Goal: Task Accomplishment & Management: Use online tool/utility

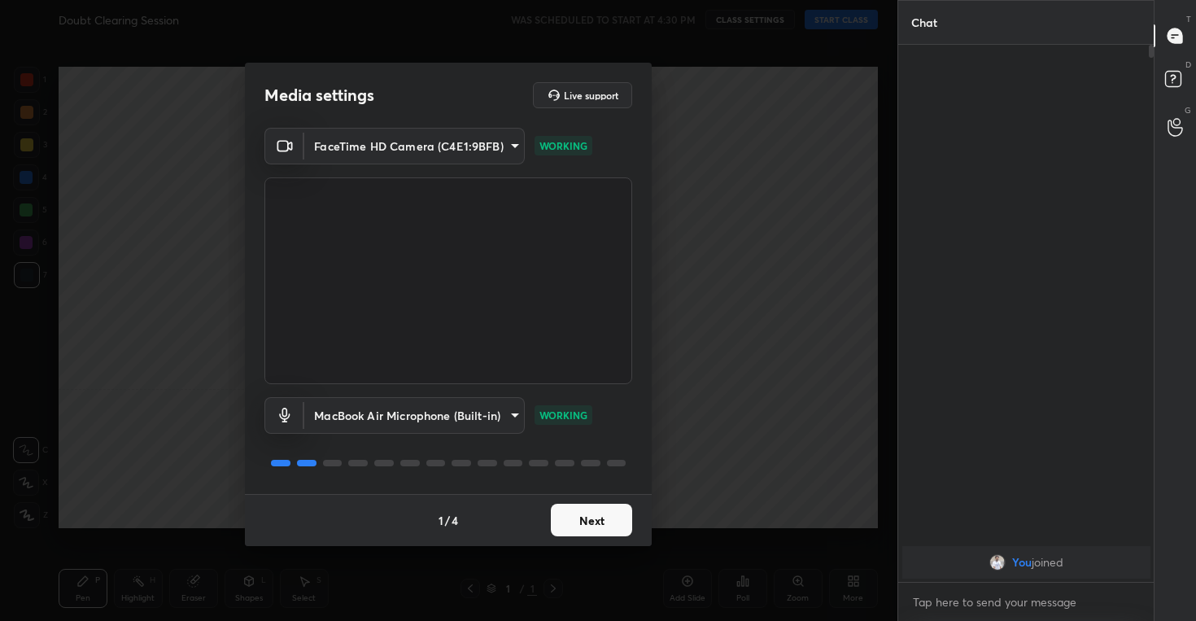
click at [587, 511] on button "Next" at bounding box center [591, 520] width 81 height 33
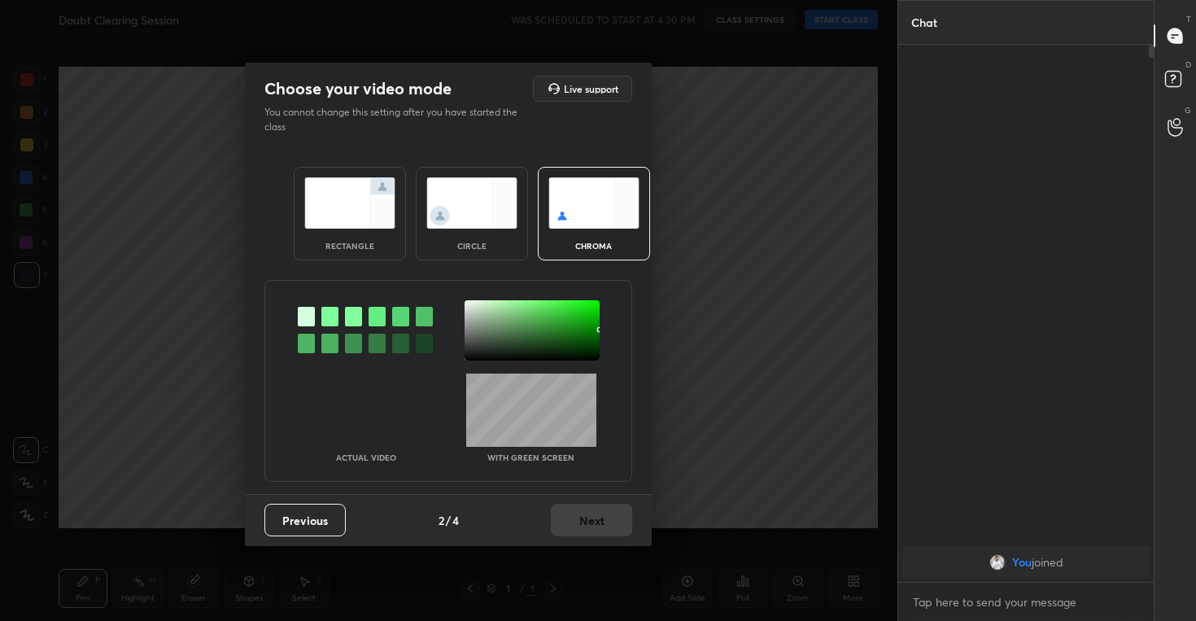
click at [460, 219] on img at bounding box center [471, 202] width 91 height 51
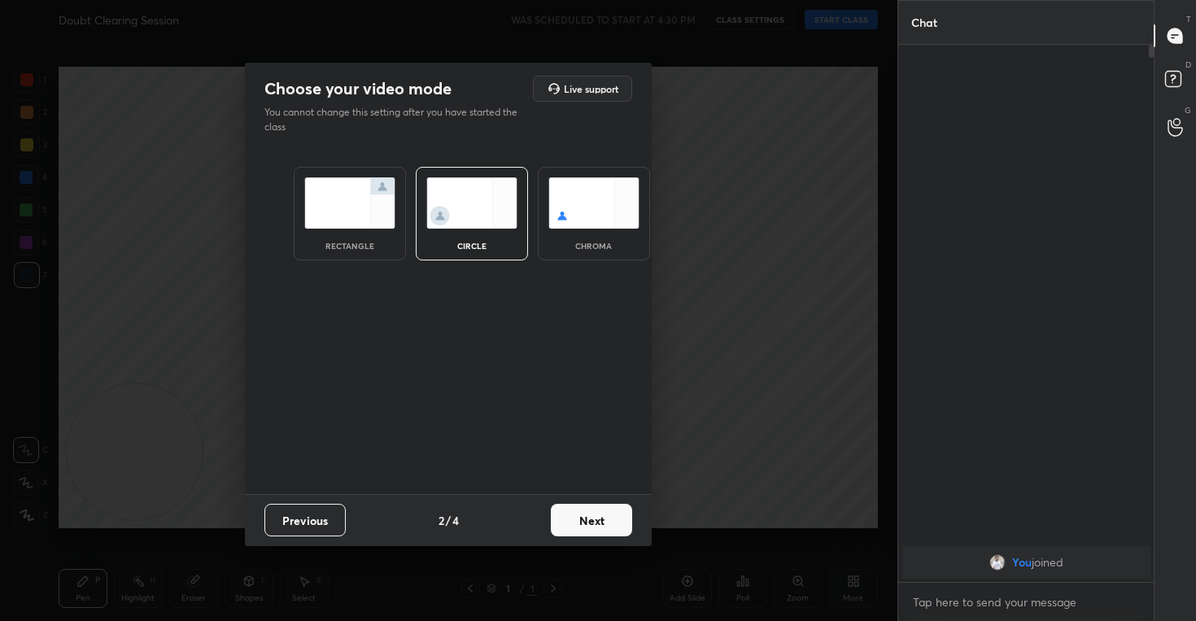
click at [604, 506] on button "Next" at bounding box center [591, 520] width 81 height 33
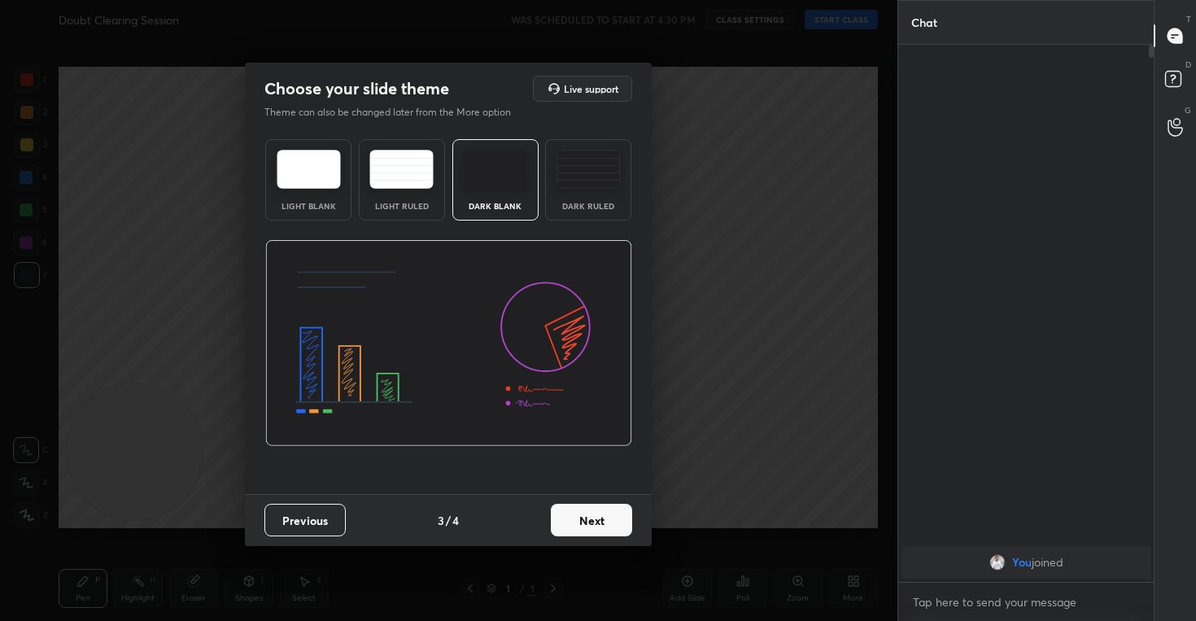
click at [604, 506] on button "Next" at bounding box center [591, 520] width 81 height 33
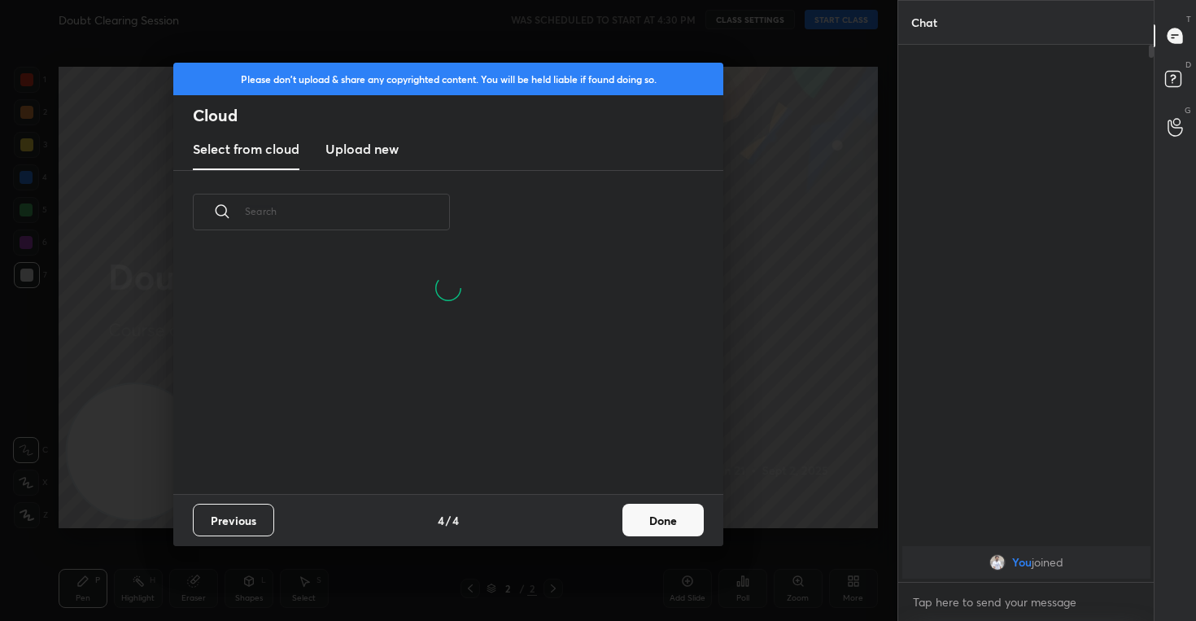
scroll to position [240, 522]
click at [653, 505] on button "Done" at bounding box center [662, 520] width 81 height 33
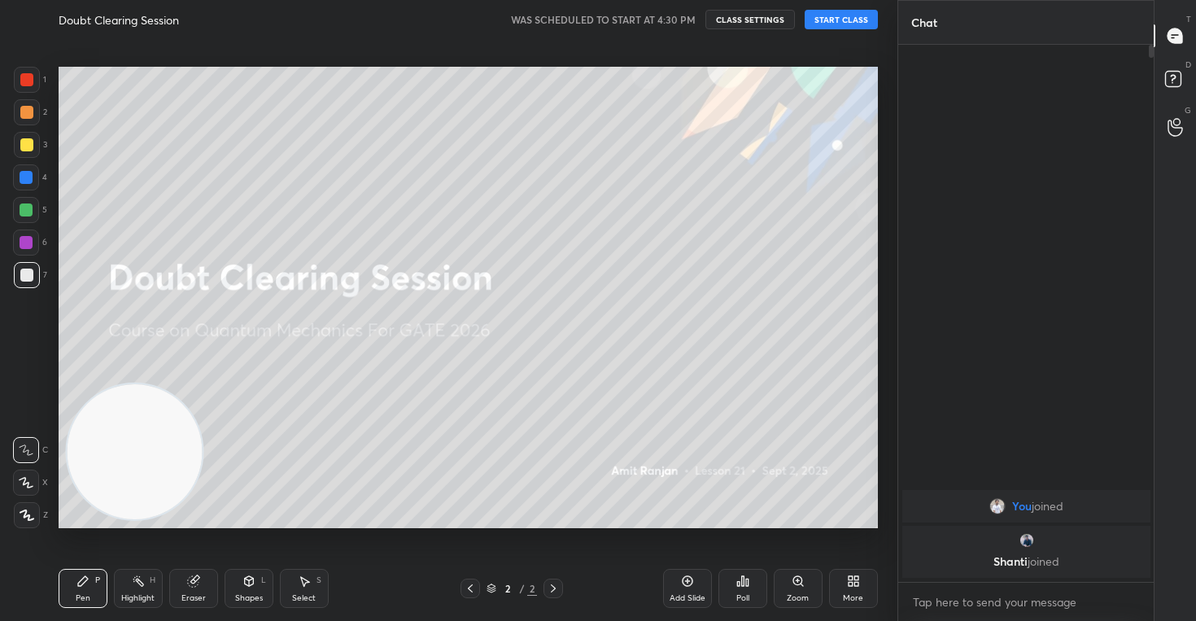
click at [851, 574] on icon at bounding box center [853, 580] width 13 height 13
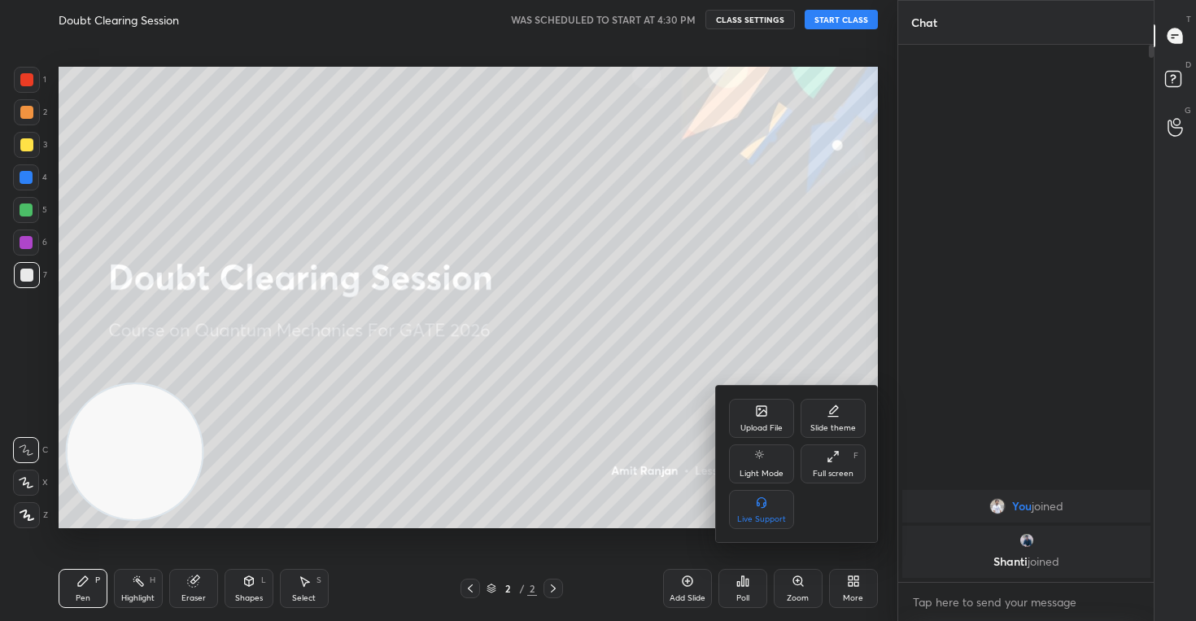
click at [766, 411] on icon at bounding box center [761, 413] width 9 height 6
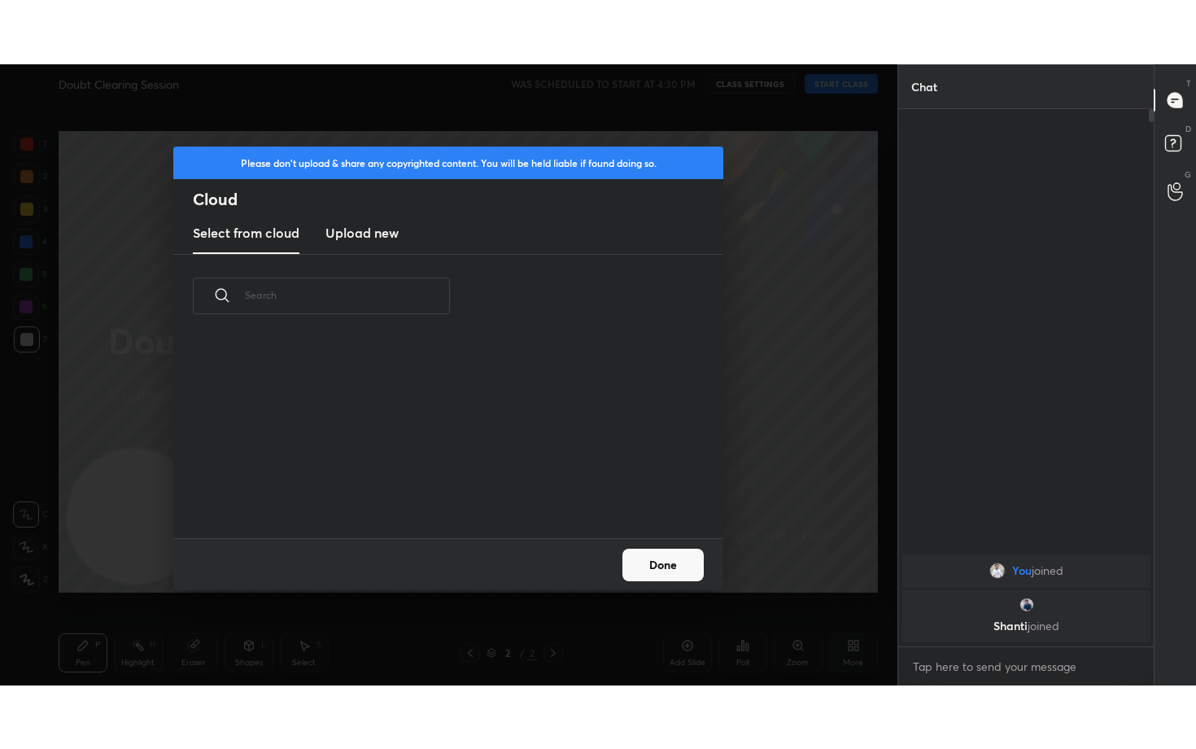
scroll to position [200, 522]
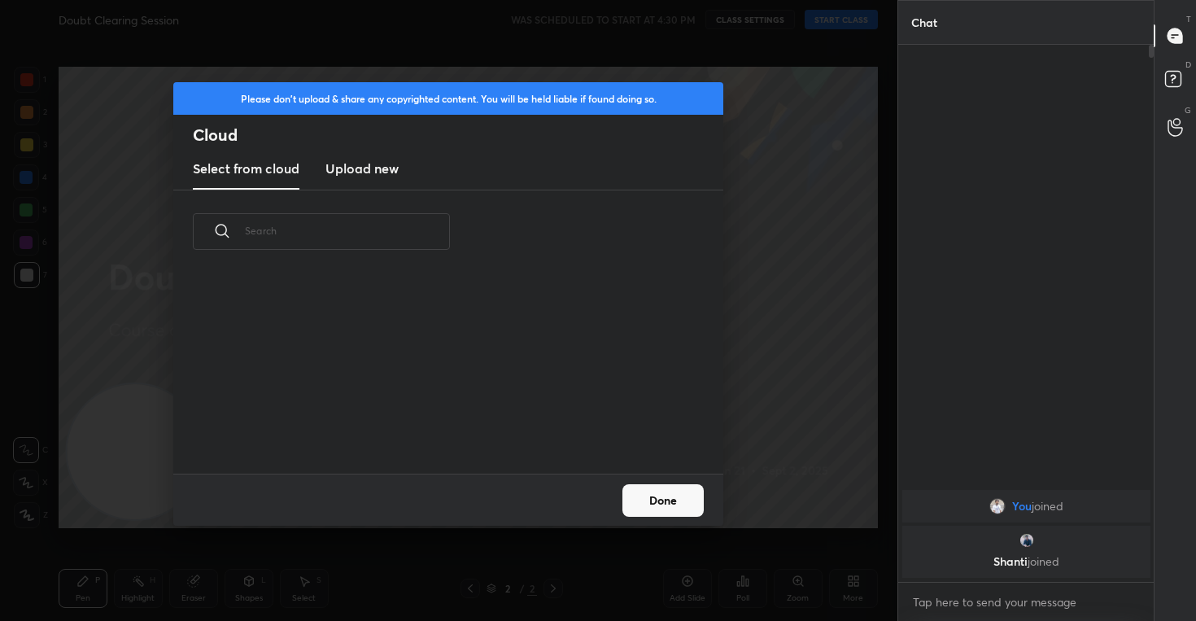
click at [379, 175] on h3 "Upload new" at bounding box center [361, 169] width 73 height 20
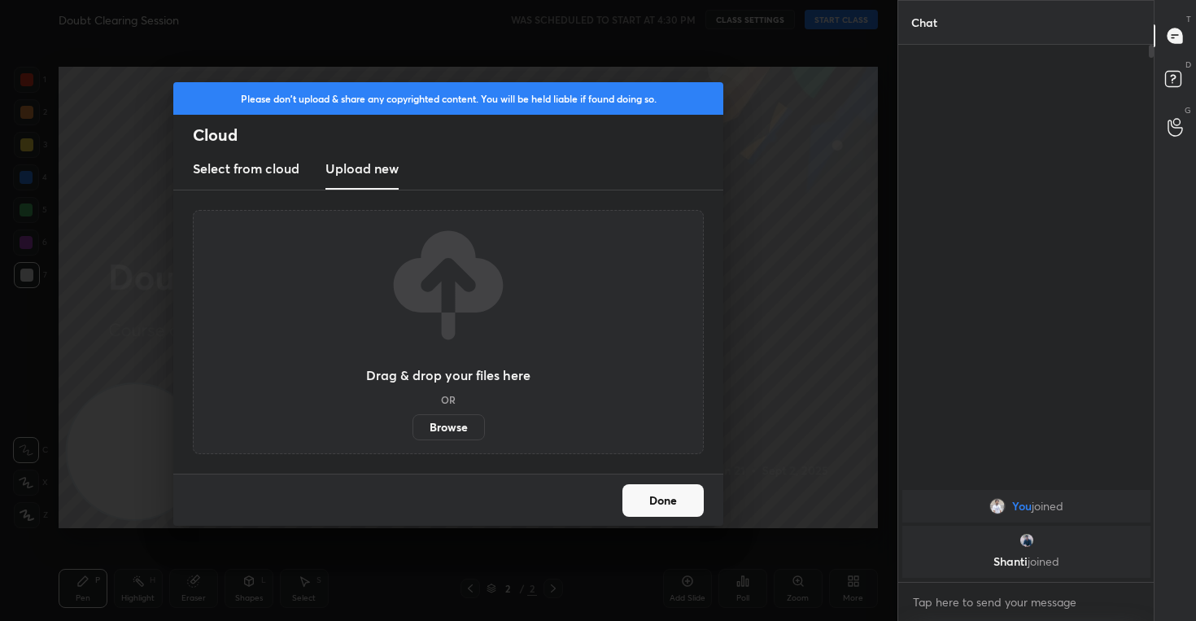
click at [433, 430] on label "Browse" at bounding box center [449, 427] width 72 height 26
click at [413, 430] on input "Browse" at bounding box center [413, 427] width 0 height 26
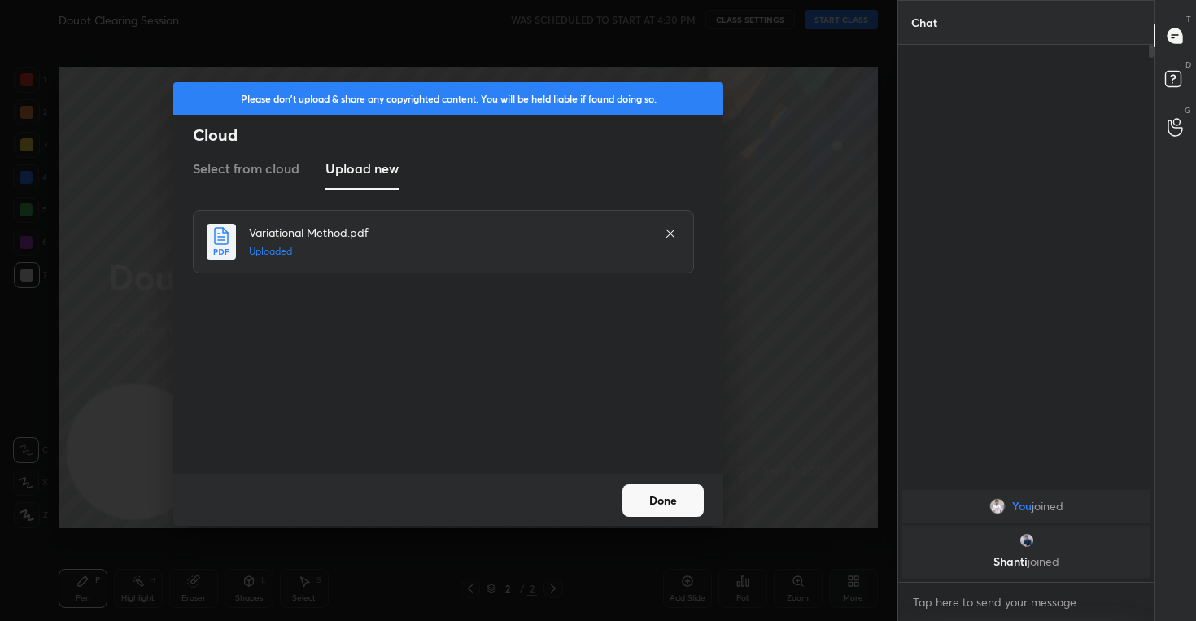
click at [655, 502] on button "Done" at bounding box center [662, 500] width 81 height 33
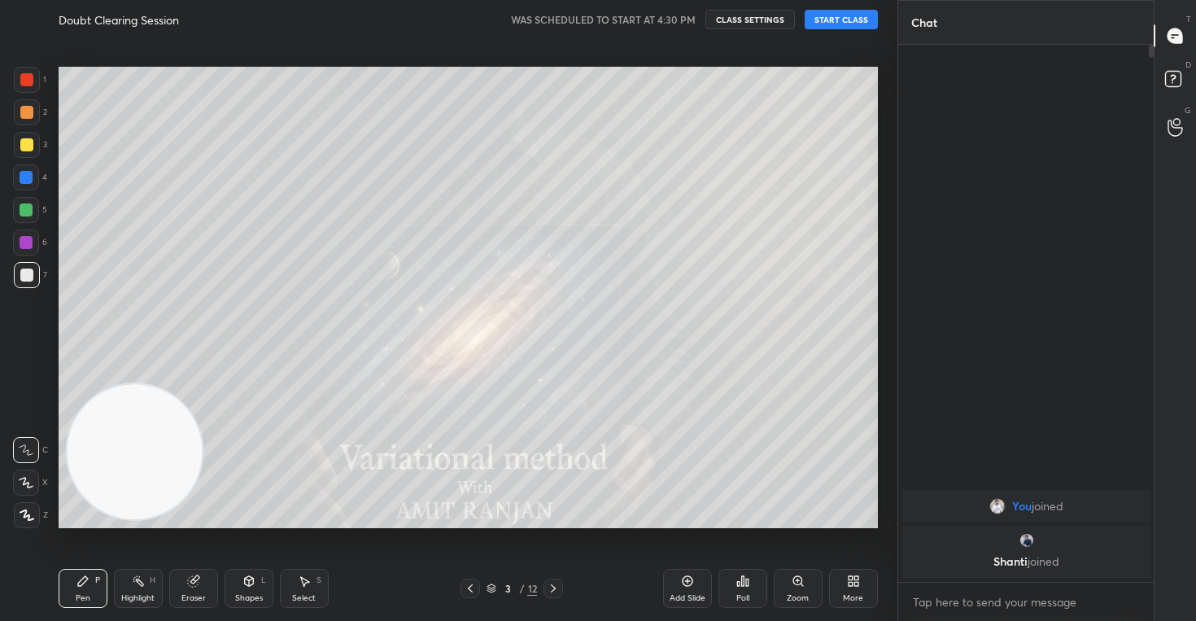
click at [827, 19] on button "START CLASS" at bounding box center [841, 20] width 73 height 20
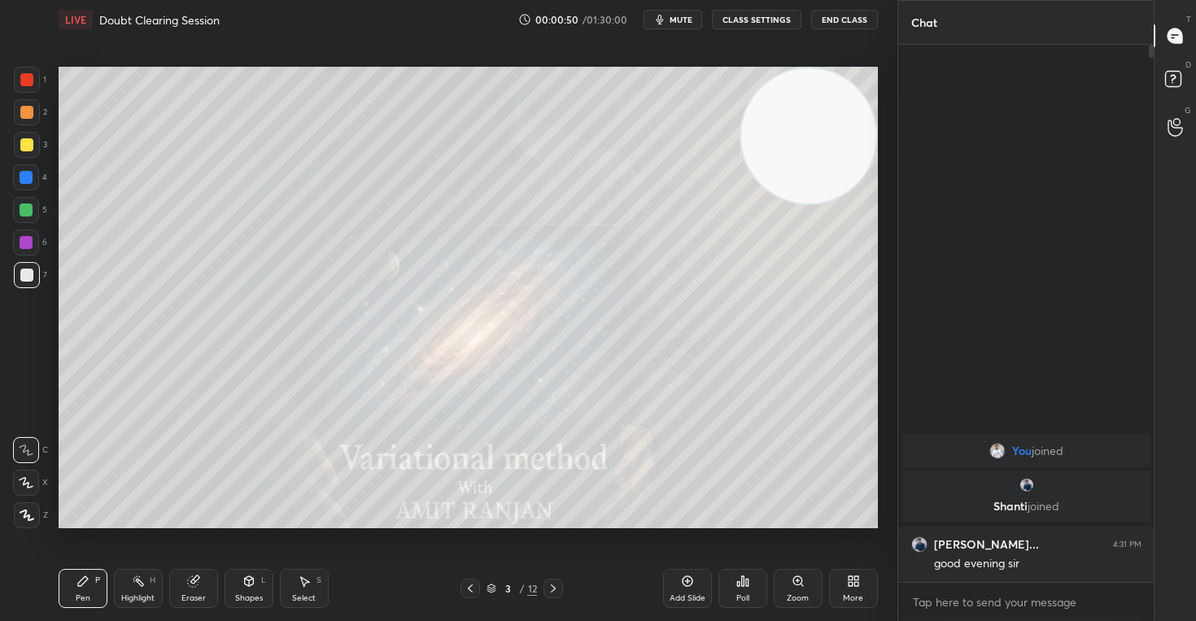
drag, startPoint x: 126, startPoint y: 476, endPoint x: 867, endPoint y: 135, distance: 815.8
click at [867, 135] on video at bounding box center [808, 135] width 135 height 135
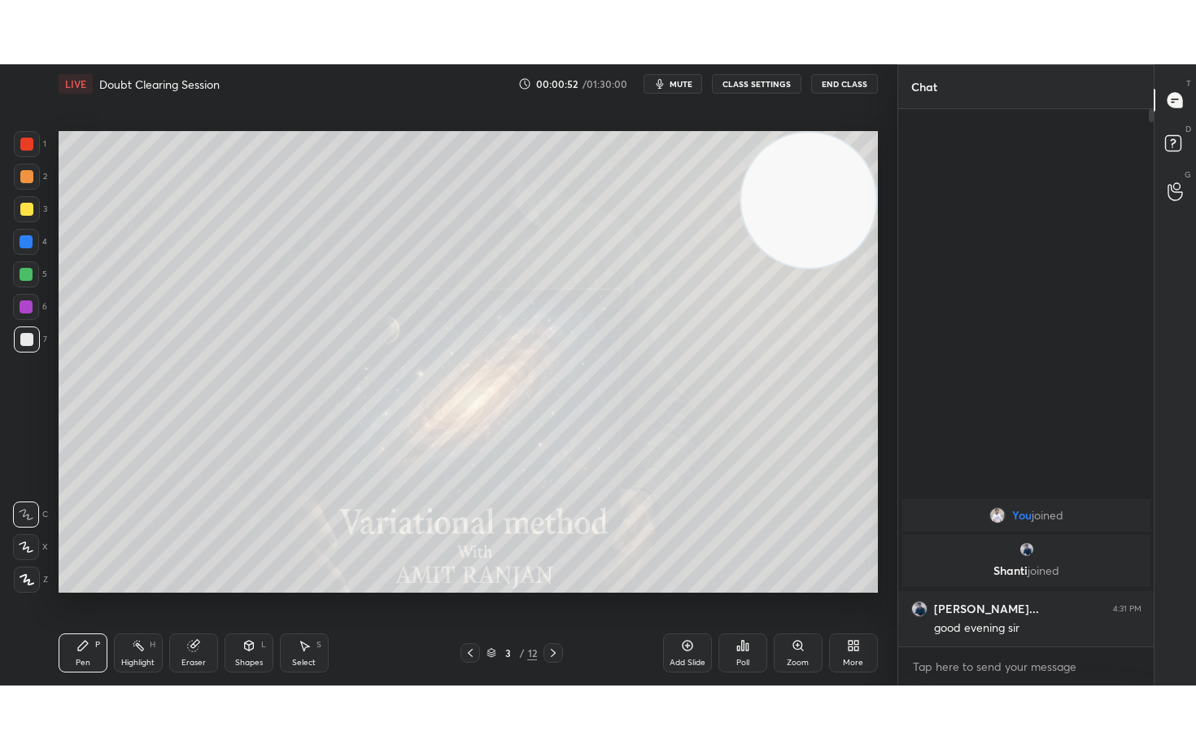
scroll to position [524, 251]
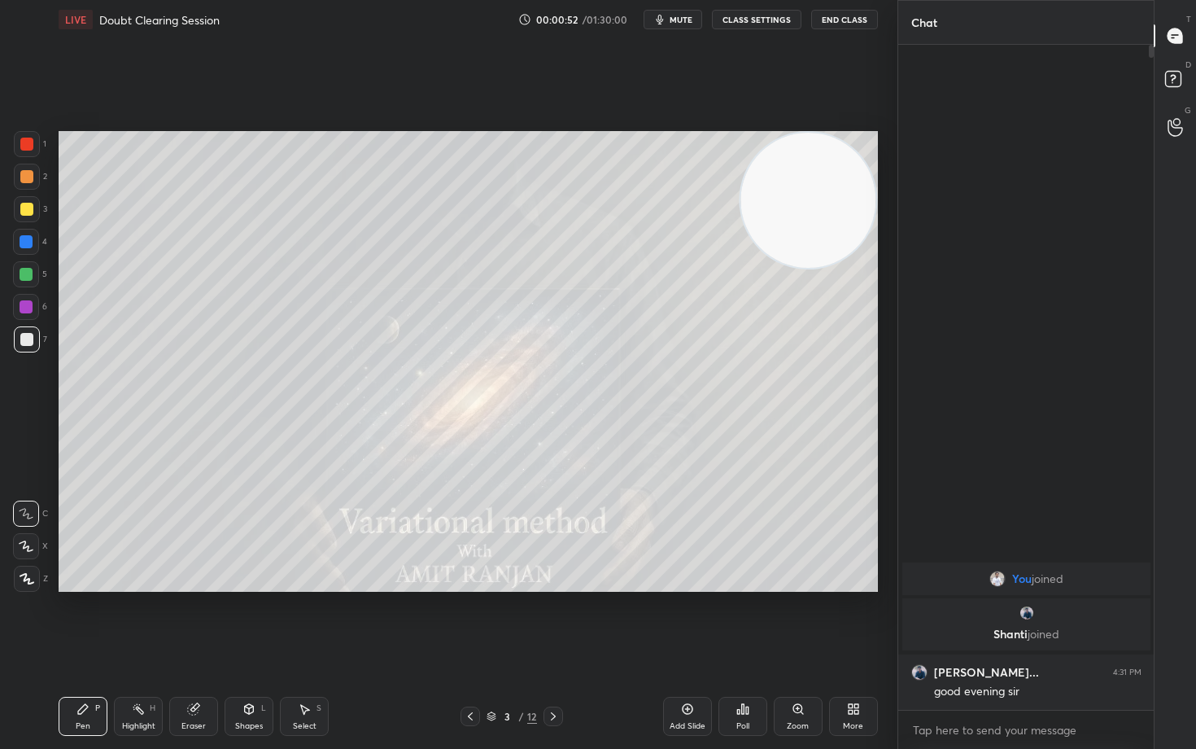
type textarea "x"
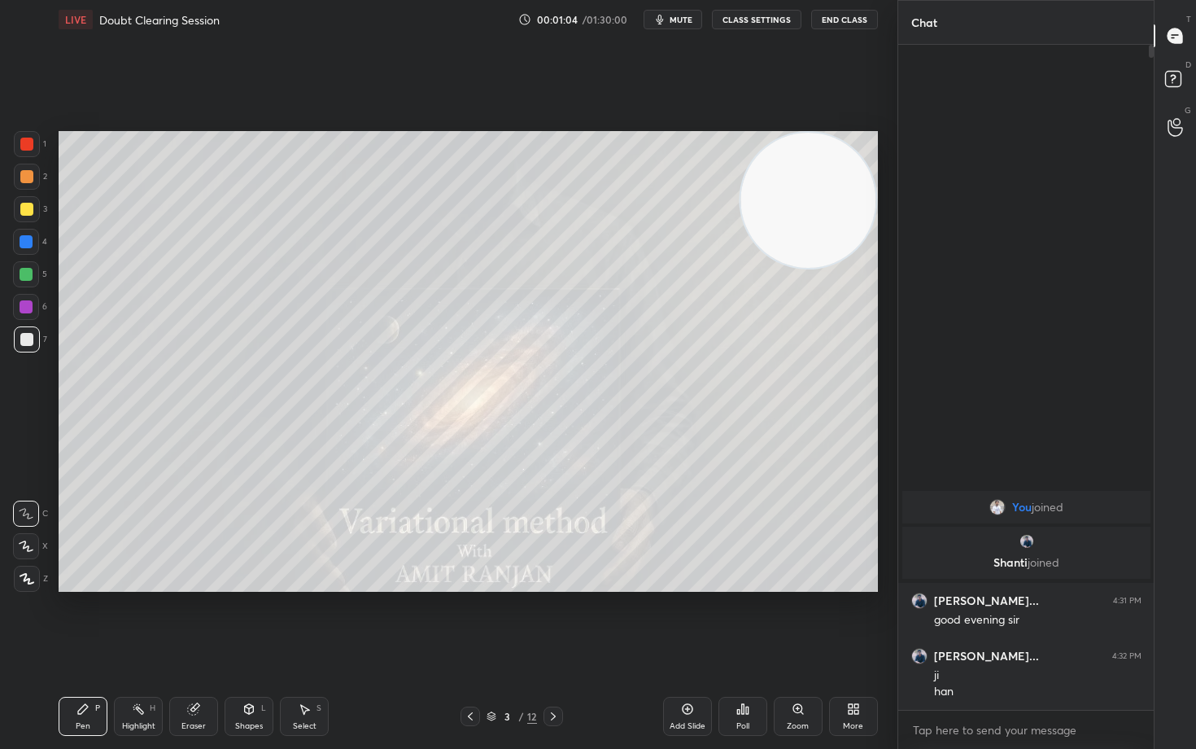
click at [23, 545] on icon at bounding box center [26, 545] width 15 height 11
click at [686, 620] on icon at bounding box center [687, 708] width 13 height 13
click at [24, 213] on div at bounding box center [26, 209] width 13 height 13
click at [26, 344] on div at bounding box center [26, 339] width 13 height 13
click at [27, 339] on div at bounding box center [26, 339] width 13 height 13
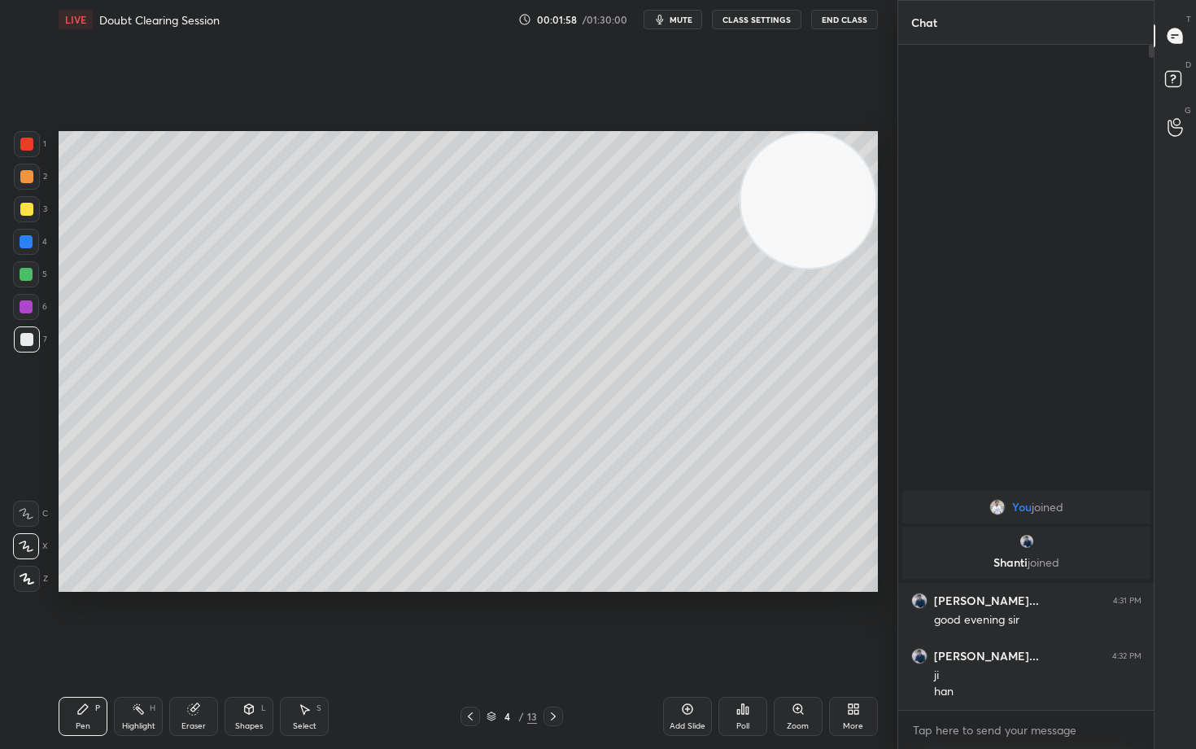
drag, startPoint x: 27, startPoint y: 173, endPoint x: 44, endPoint y: 179, distance: 18.0
click at [25, 174] on div at bounding box center [26, 176] width 13 height 13
drag, startPoint x: 683, startPoint y: 707, endPoint x: 681, endPoint y: 696, distance: 10.9
click at [684, 620] on icon at bounding box center [687, 708] width 13 height 13
click at [26, 338] on div at bounding box center [26, 339] width 13 height 13
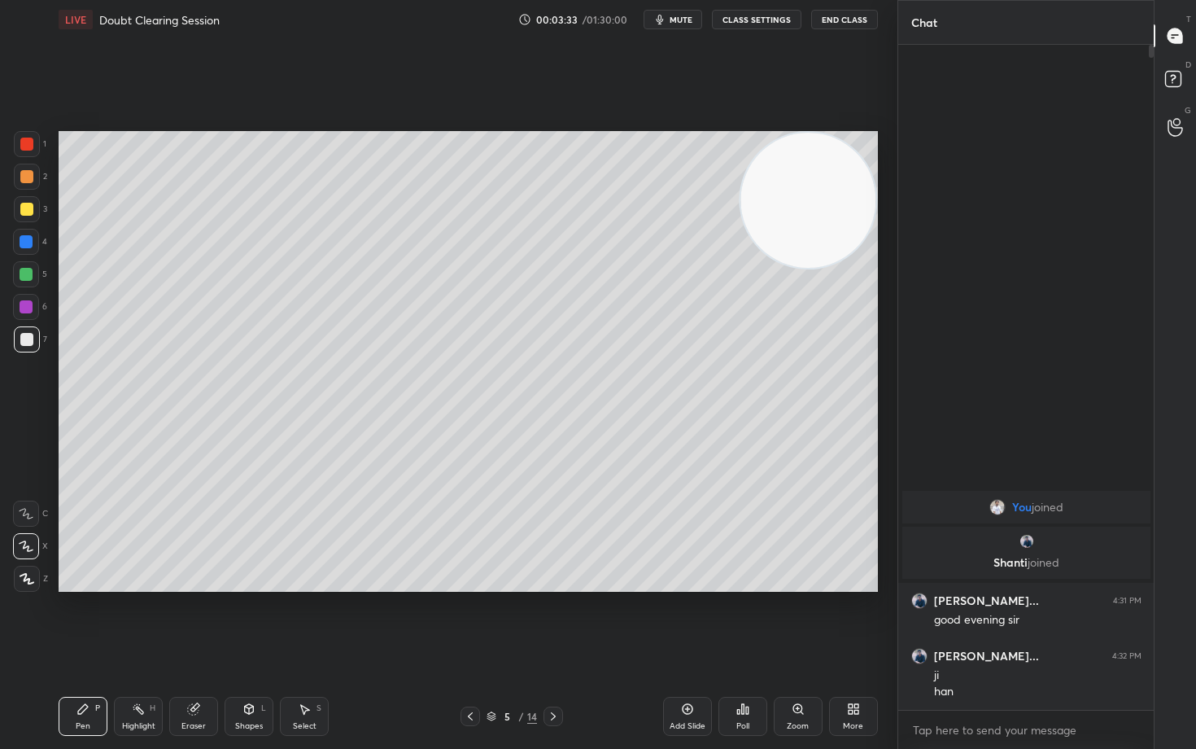
drag, startPoint x: 681, startPoint y: 701, endPoint x: 673, endPoint y: 697, distance: 8.8
click at [681, 620] on div "Add Slide" at bounding box center [687, 715] width 49 height 39
drag, startPoint x: 24, startPoint y: 208, endPoint x: 48, endPoint y: 205, distance: 24.6
click at [24, 208] on div at bounding box center [26, 209] width 13 height 13
click at [26, 345] on div at bounding box center [27, 339] width 26 height 26
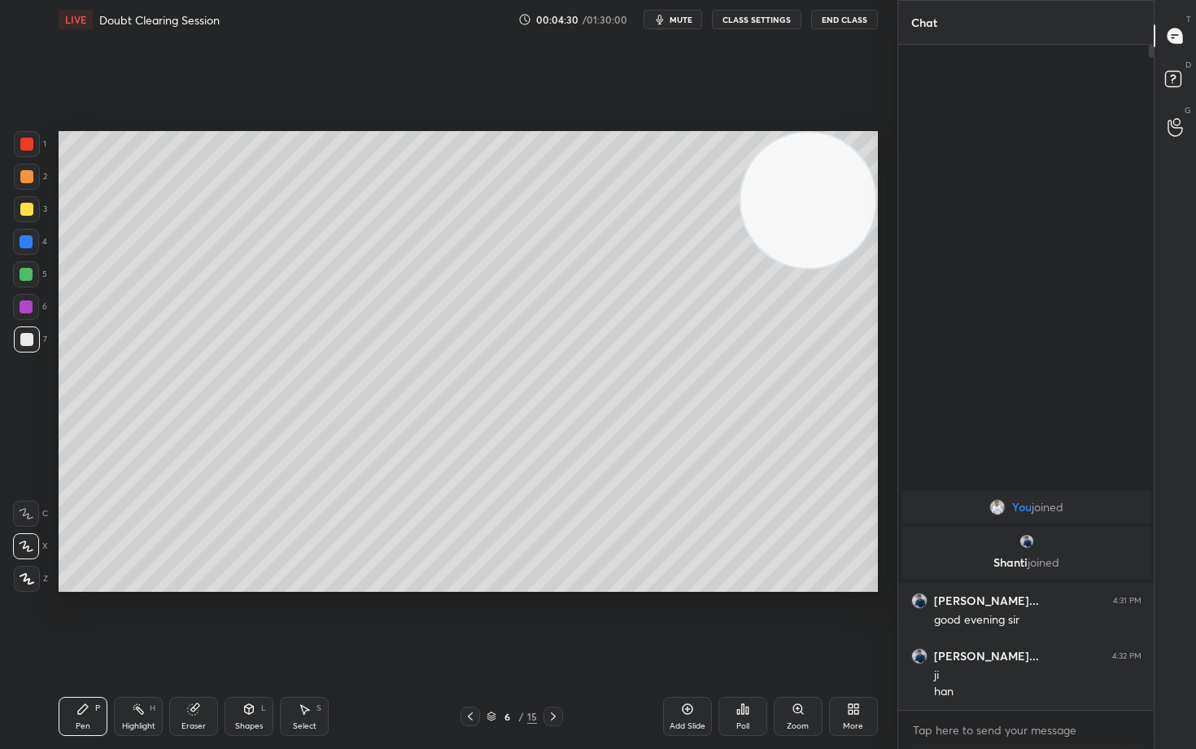
drag, startPoint x: 25, startPoint y: 177, endPoint x: 50, endPoint y: 196, distance: 31.9
click at [24, 177] on div at bounding box center [26, 176] width 13 height 13
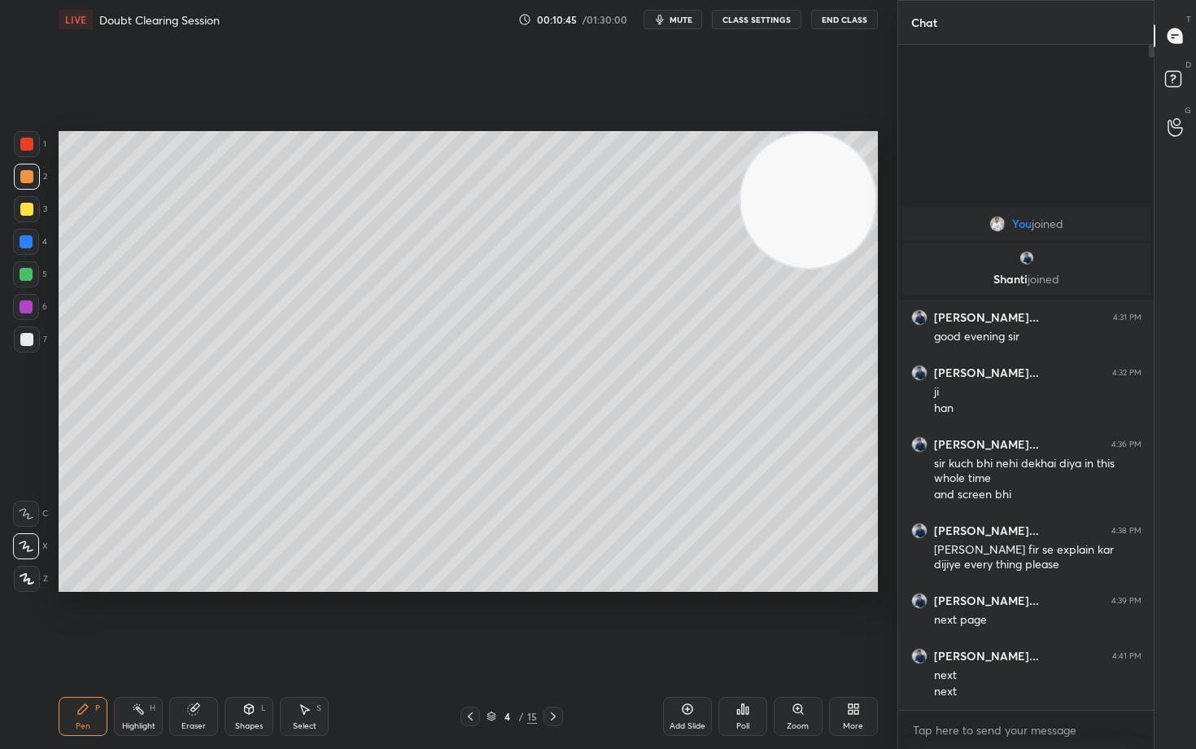
click at [24, 340] on div at bounding box center [26, 339] width 13 height 13
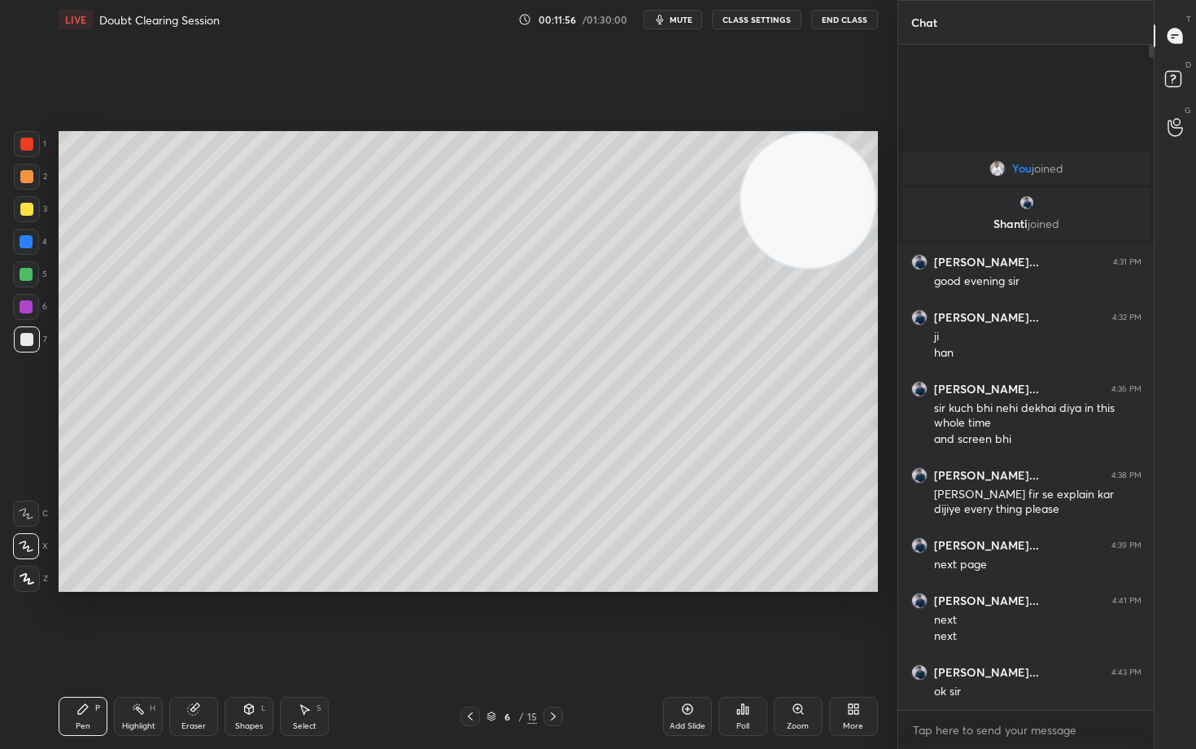
click at [684, 620] on icon at bounding box center [687, 708] width 13 height 13
drag, startPoint x: 29, startPoint y: 177, endPoint x: 47, endPoint y: 174, distance: 18.2
click at [29, 177] on div at bounding box center [26, 176] width 13 height 13
drag, startPoint x: 33, startPoint y: 339, endPoint x: 55, endPoint y: 329, distance: 24.4
click at [32, 341] on div at bounding box center [26, 339] width 13 height 13
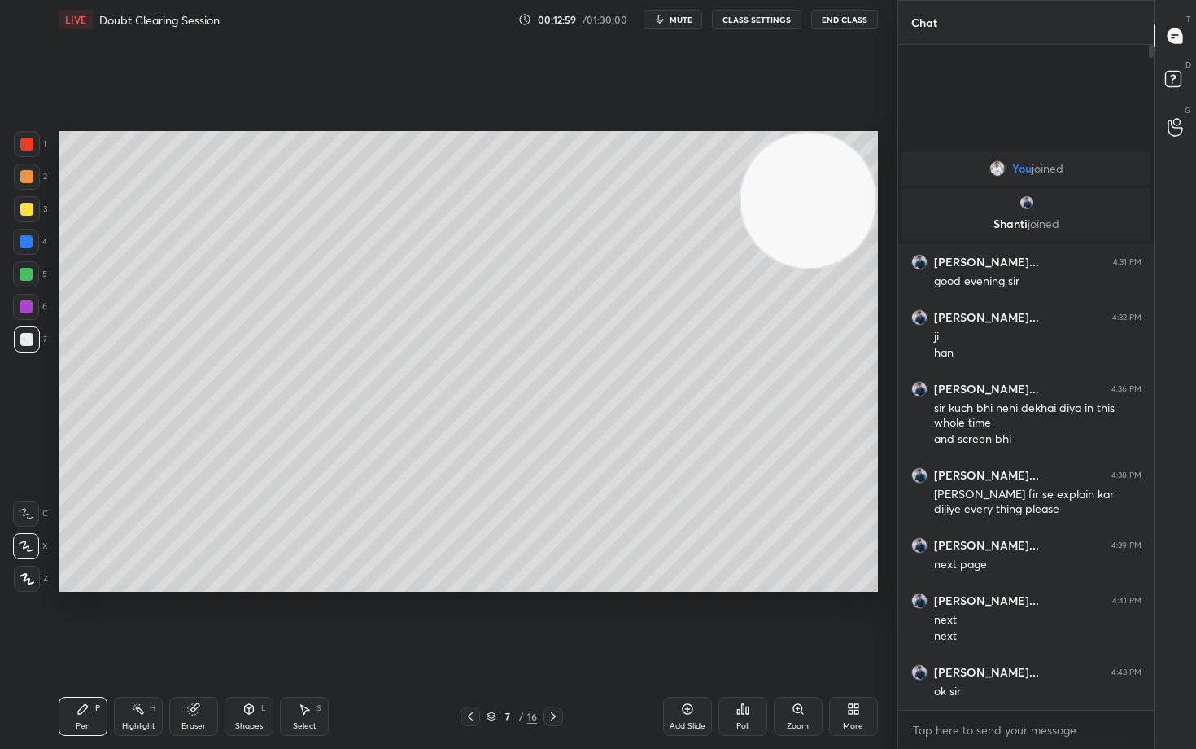
click at [27, 206] on div at bounding box center [26, 209] width 13 height 13
click at [691, 620] on icon at bounding box center [687, 708] width 13 height 13
click at [19, 337] on div at bounding box center [27, 339] width 26 height 26
click at [682, 620] on icon at bounding box center [687, 709] width 11 height 11
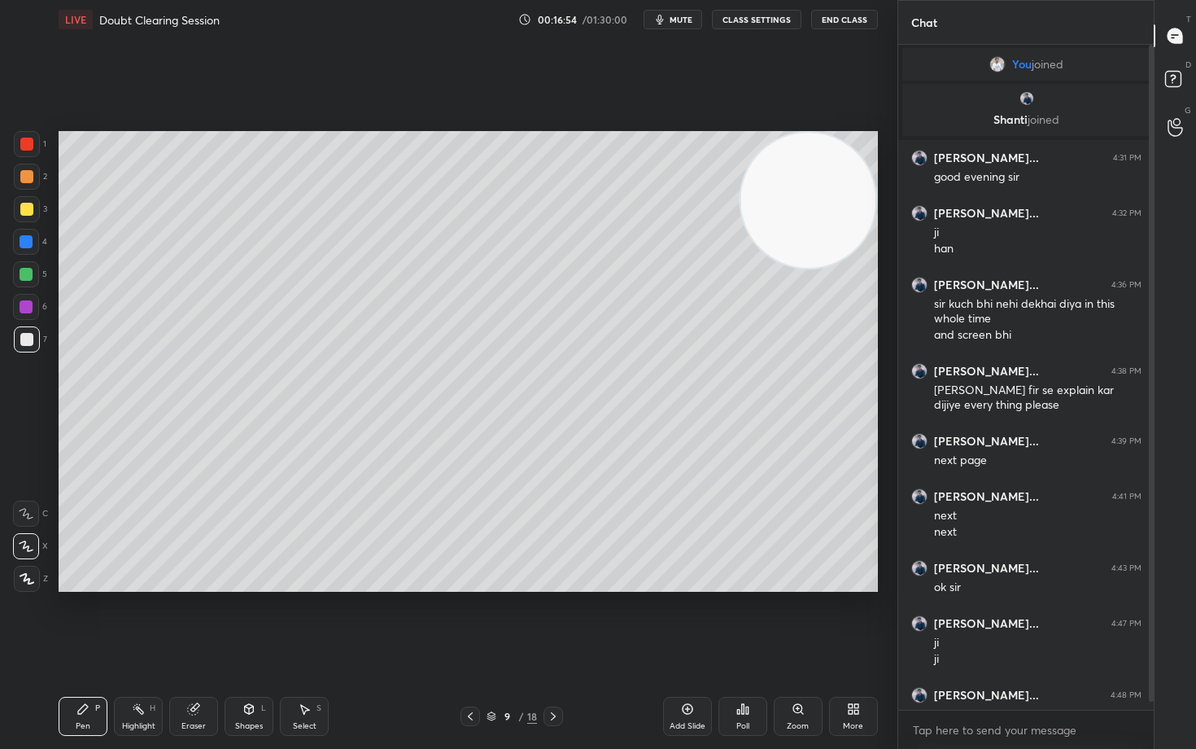
click at [18, 207] on div at bounding box center [27, 209] width 26 height 26
click at [194, 620] on div "Eraser" at bounding box center [193, 715] width 49 height 39
drag, startPoint x: 81, startPoint y: 706, endPoint x: 148, endPoint y: 660, distance: 81.9
click at [79, 620] on icon at bounding box center [82, 708] width 13 height 13
click at [191, 620] on div "Eraser" at bounding box center [193, 715] width 49 height 39
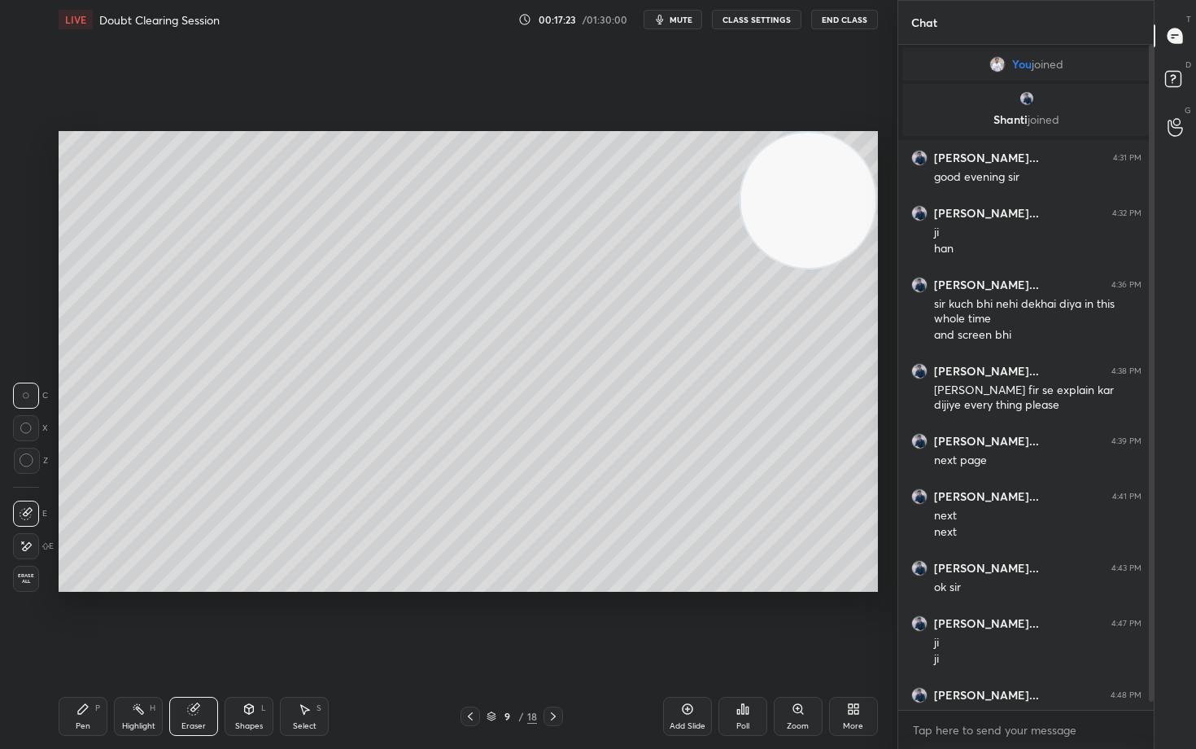
drag, startPoint x: 89, startPoint y: 703, endPoint x: 186, endPoint y: 677, distance: 100.3
click at [89, 620] on div "Pen P" at bounding box center [83, 715] width 49 height 39
drag, startPoint x: 192, startPoint y: 714, endPoint x: 205, endPoint y: 700, distance: 19.6
click at [194, 620] on icon at bounding box center [193, 708] width 13 height 13
click at [77, 620] on icon at bounding box center [82, 708] width 13 height 13
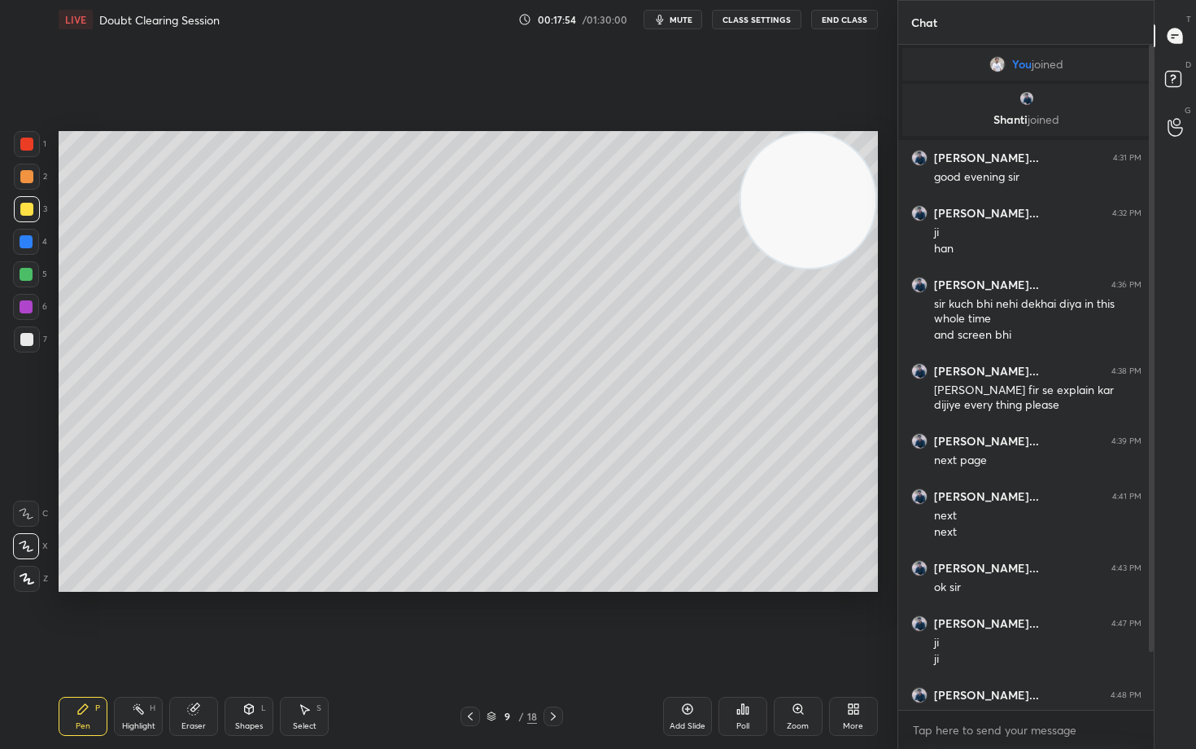
scroll to position [78, 0]
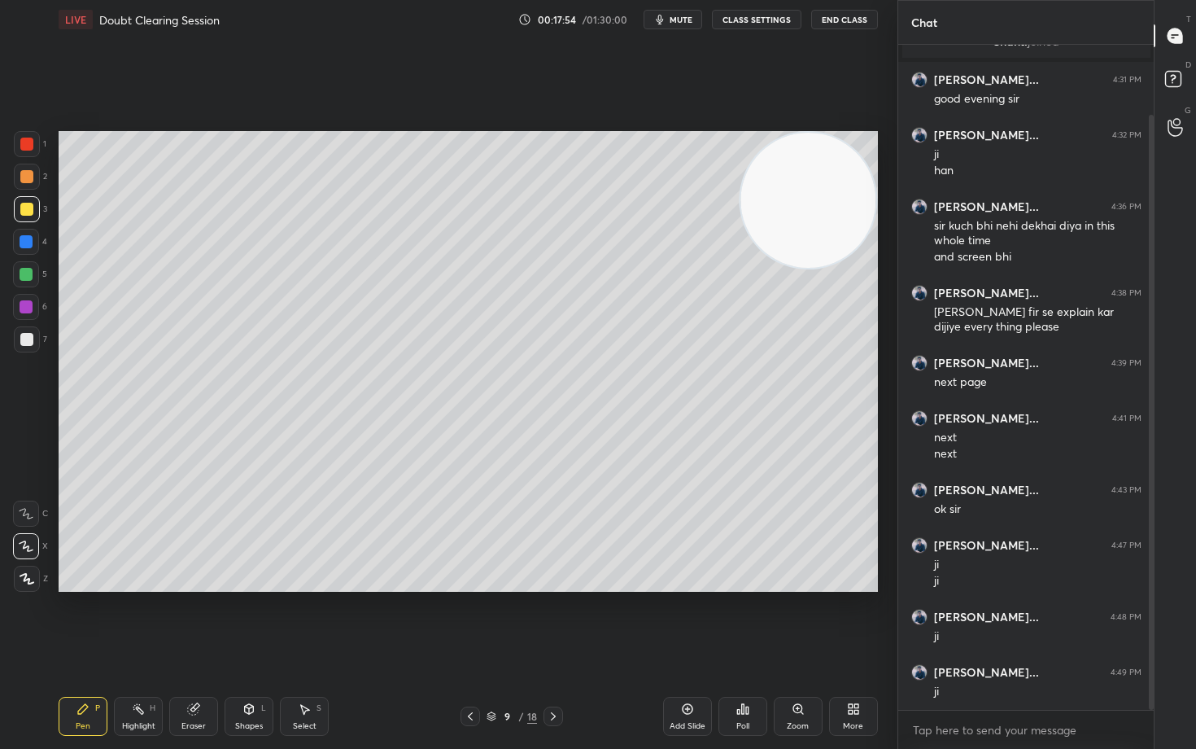
drag, startPoint x: 1152, startPoint y: 510, endPoint x: 1146, endPoint y: 570, distance: 60.5
click at [1146, 567] on div at bounding box center [1149, 377] width 10 height 665
click at [681, 620] on icon at bounding box center [687, 708] width 13 height 13
drag, startPoint x: 801, startPoint y: 215, endPoint x: 786, endPoint y: 329, distance: 115.0
click at [788, 268] on video at bounding box center [807, 200] width 135 height 135
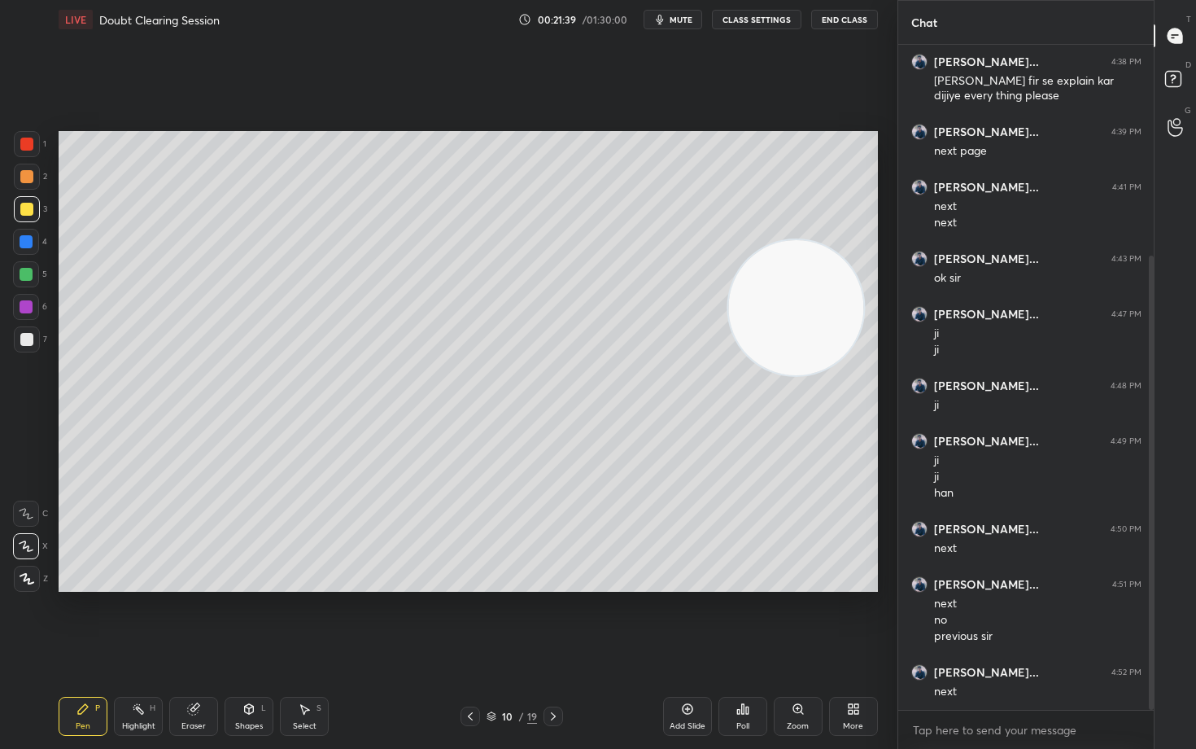
scroll to position [325, 0]
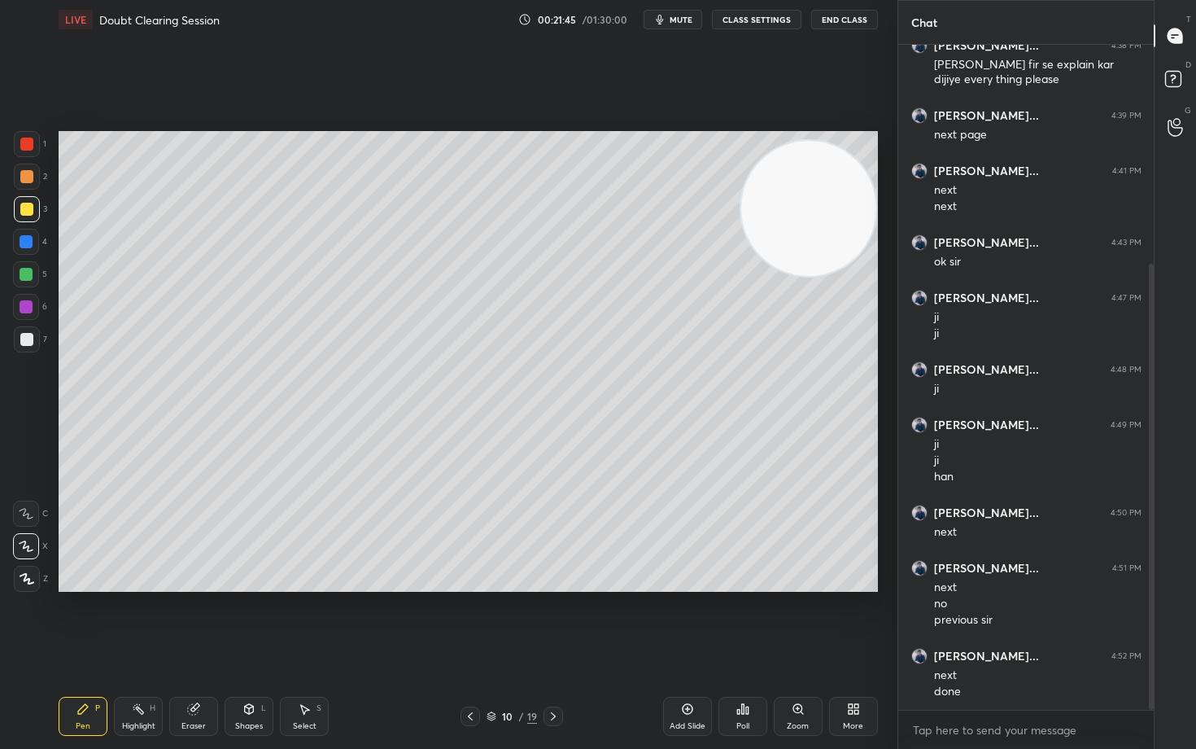
drag, startPoint x: 817, startPoint y: 330, endPoint x: 840, endPoint y: 190, distance: 141.8
click at [853, 198] on video at bounding box center [808, 208] width 135 height 135
click at [688, 620] on icon at bounding box center [687, 708] width 13 height 13
click at [31, 184] on div at bounding box center [27, 177] width 26 height 26
click at [832, 171] on video at bounding box center [805, 196] width 135 height 135
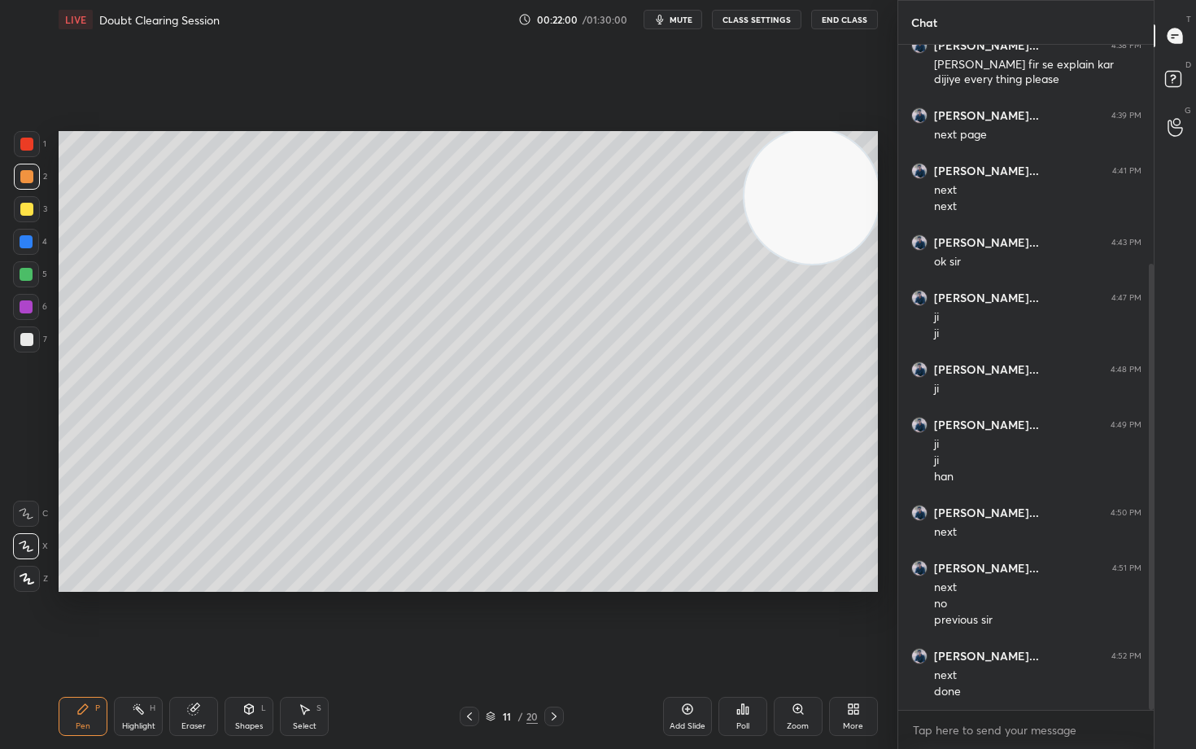
click at [29, 335] on div at bounding box center [26, 339] width 13 height 13
click at [24, 176] on div at bounding box center [26, 176] width 13 height 13
click at [28, 342] on div at bounding box center [26, 339] width 13 height 13
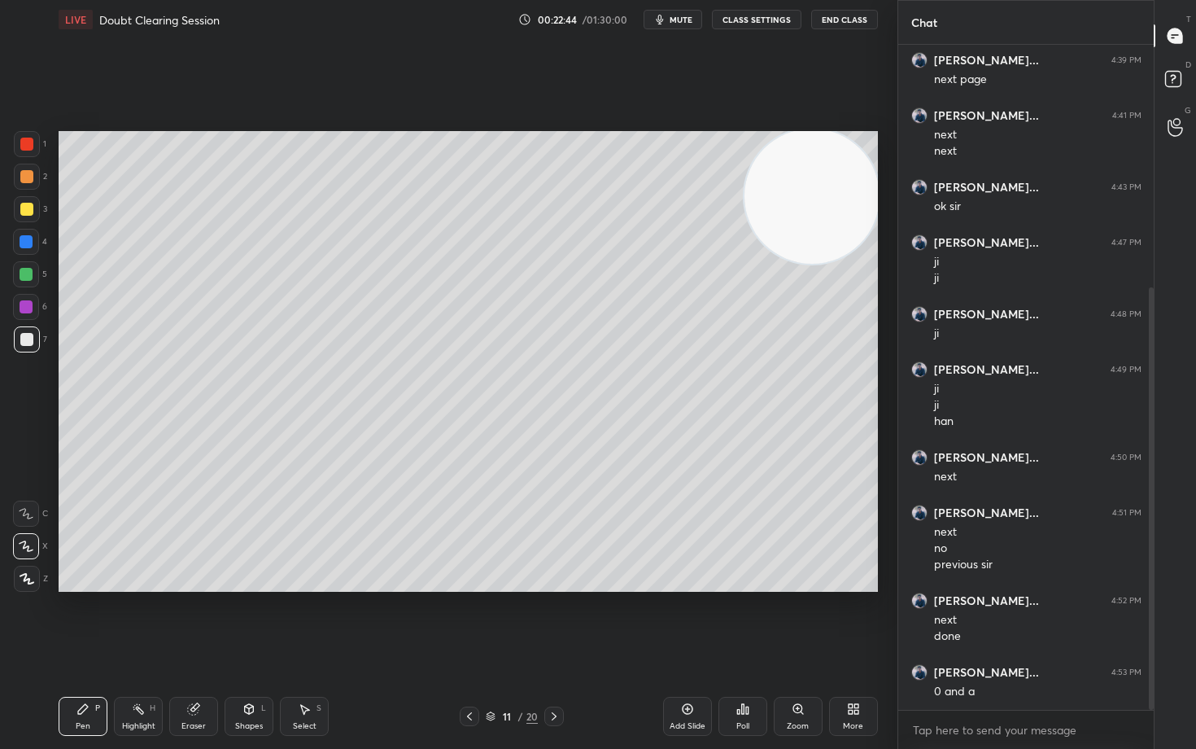
click at [24, 209] on div at bounding box center [26, 209] width 13 height 13
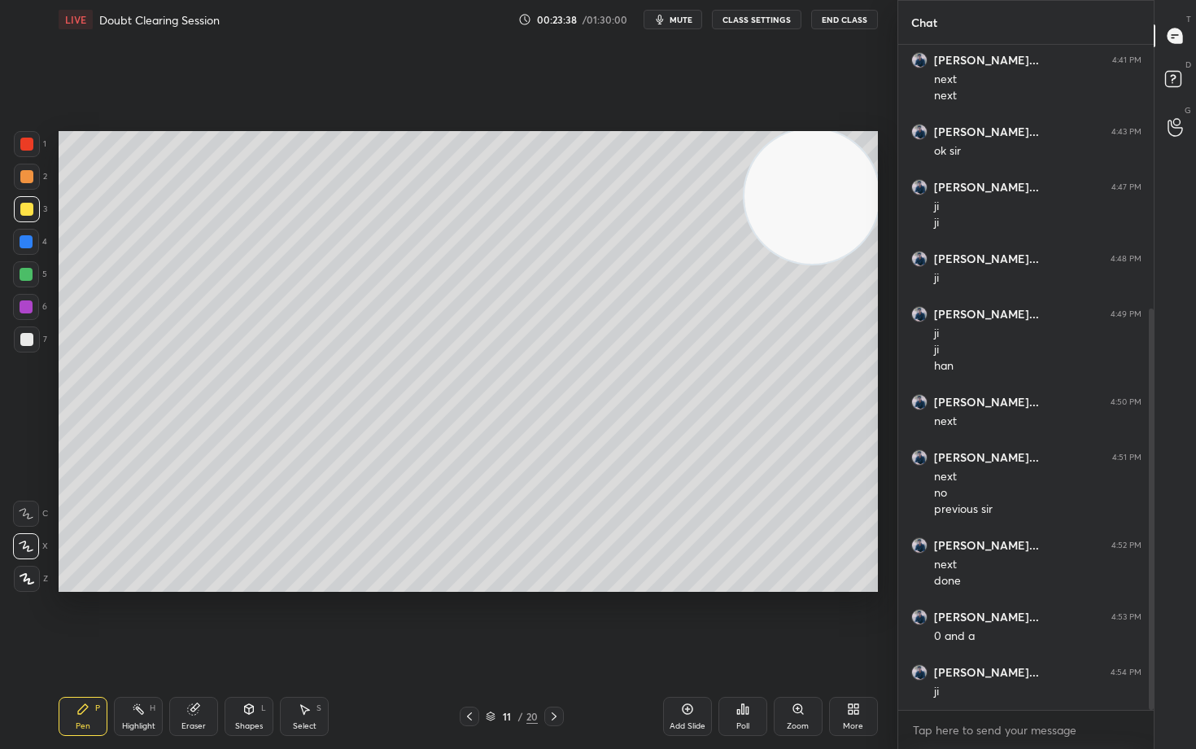
click at [683, 620] on icon at bounding box center [687, 708] width 13 height 13
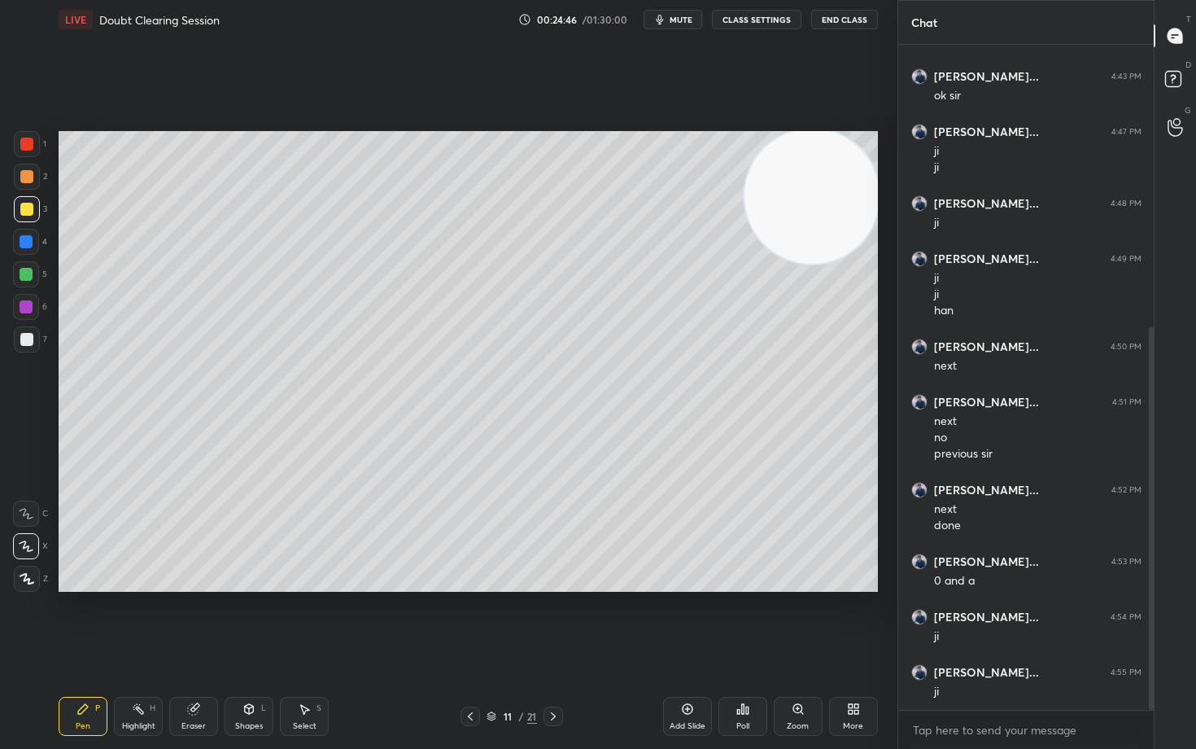
click at [663, 19] on icon "button" at bounding box center [659, 20] width 7 height 10
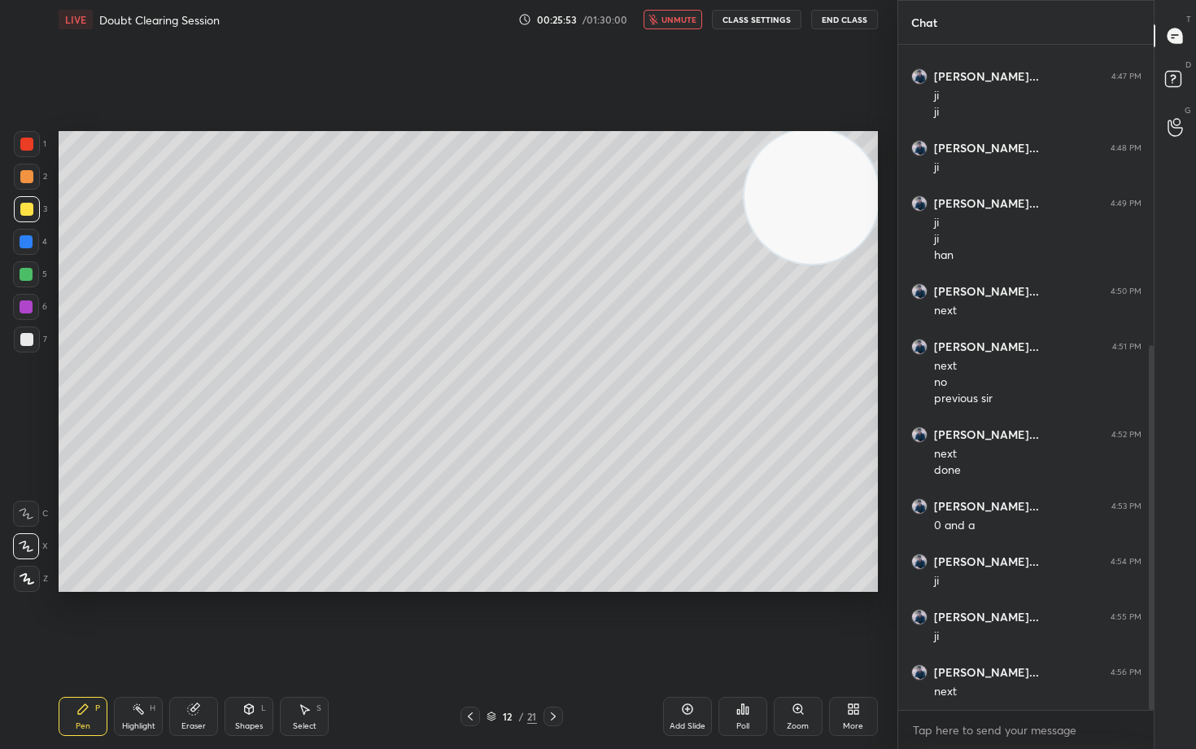
click at [663, 19] on button "unmute" at bounding box center [673, 20] width 59 height 20
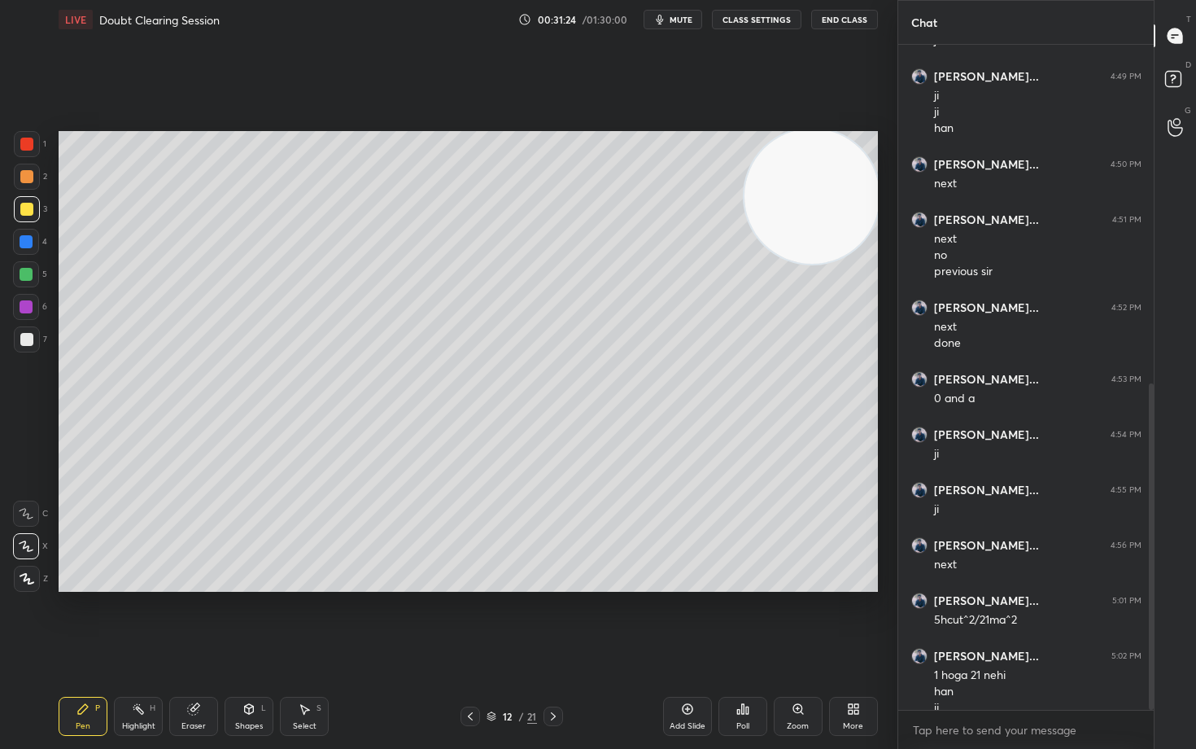
scroll to position [690, 0]
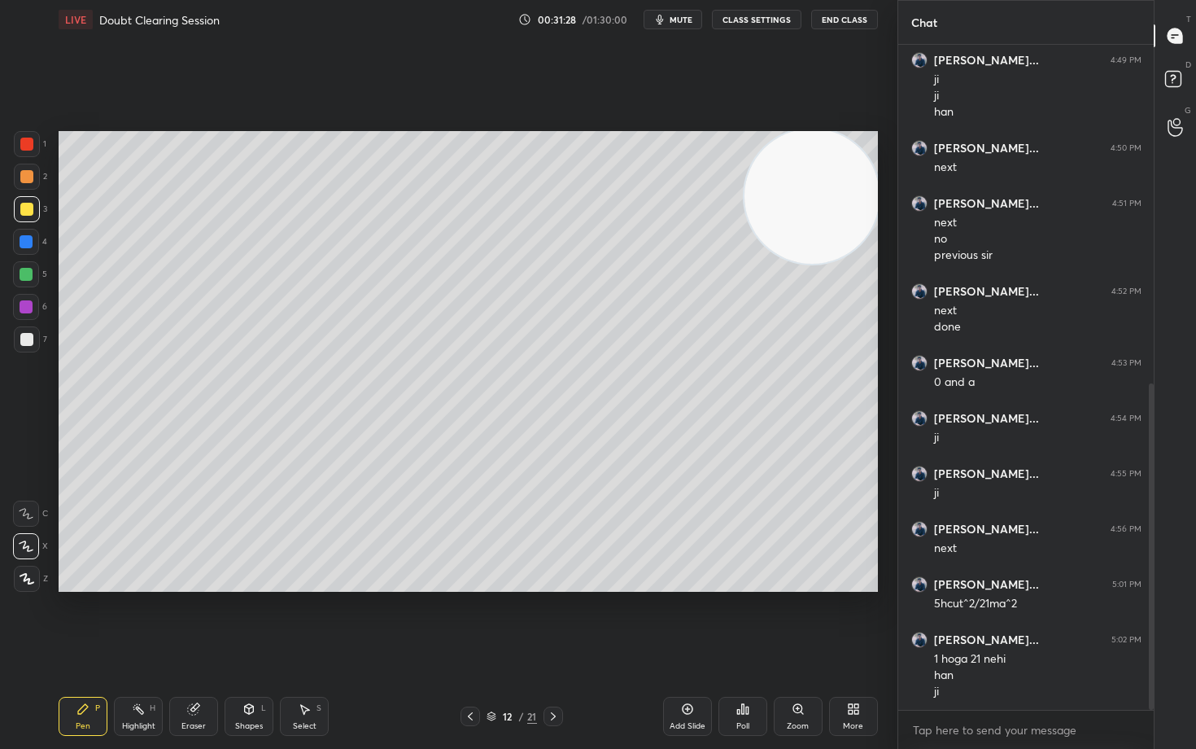
click at [26, 337] on div at bounding box center [26, 339] width 13 height 13
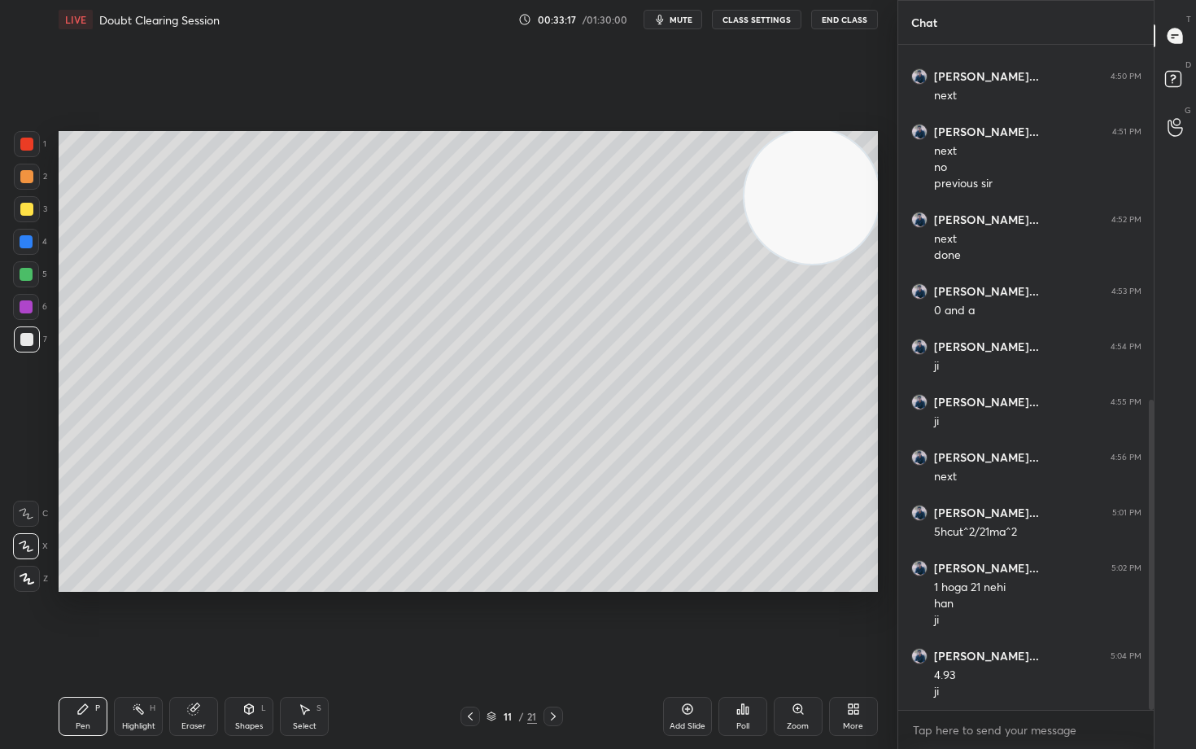
scroll to position [778, 0]
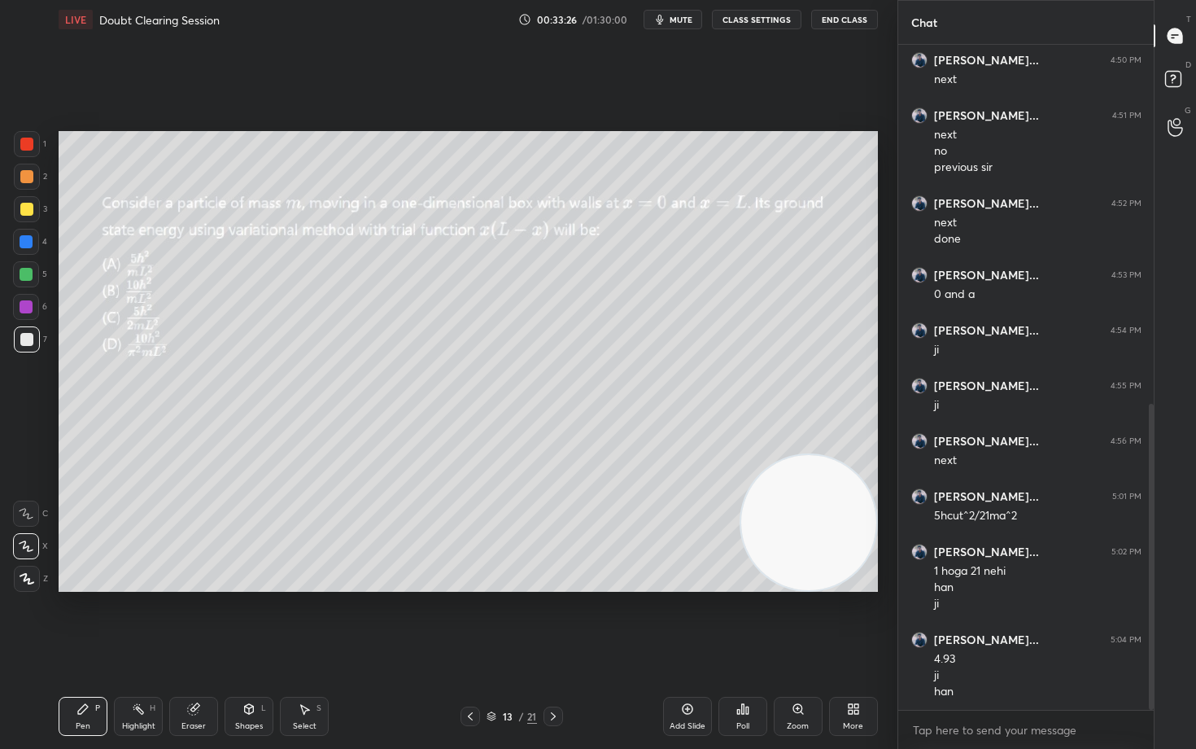
drag, startPoint x: 788, startPoint y: 199, endPoint x: 789, endPoint y: 541, distance: 342.5
click at [788, 541] on video at bounding box center [808, 522] width 135 height 135
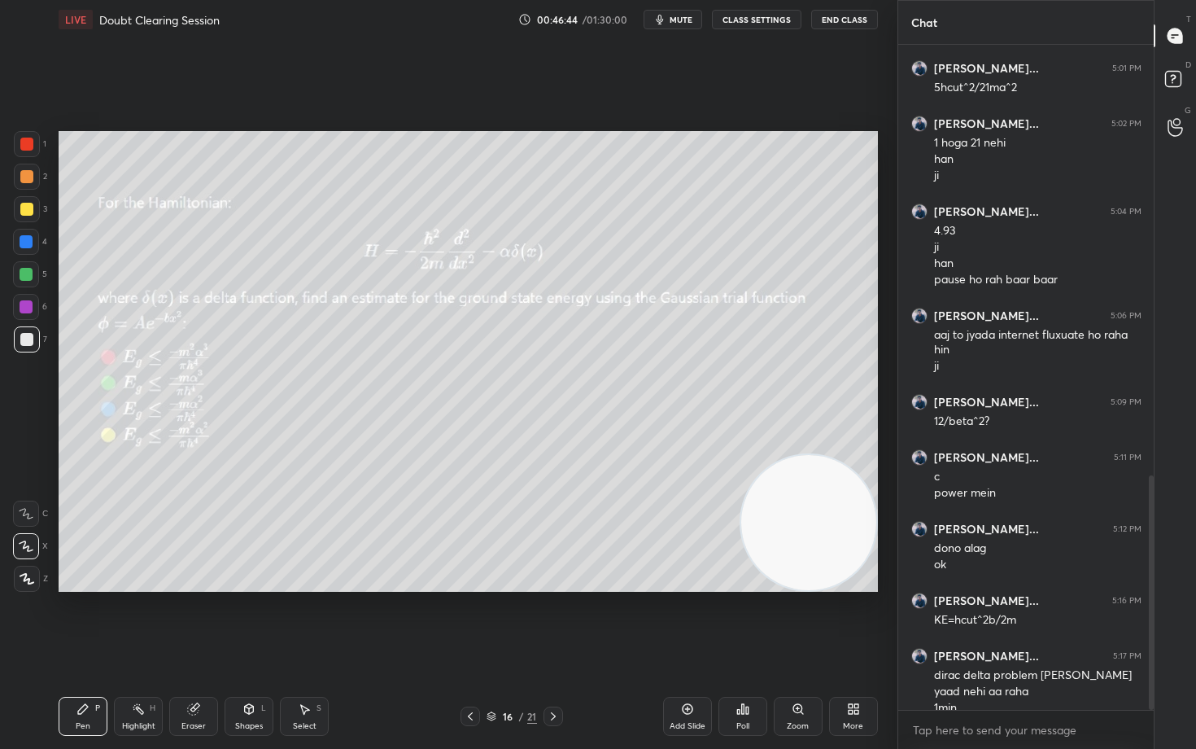
scroll to position [1222, 0]
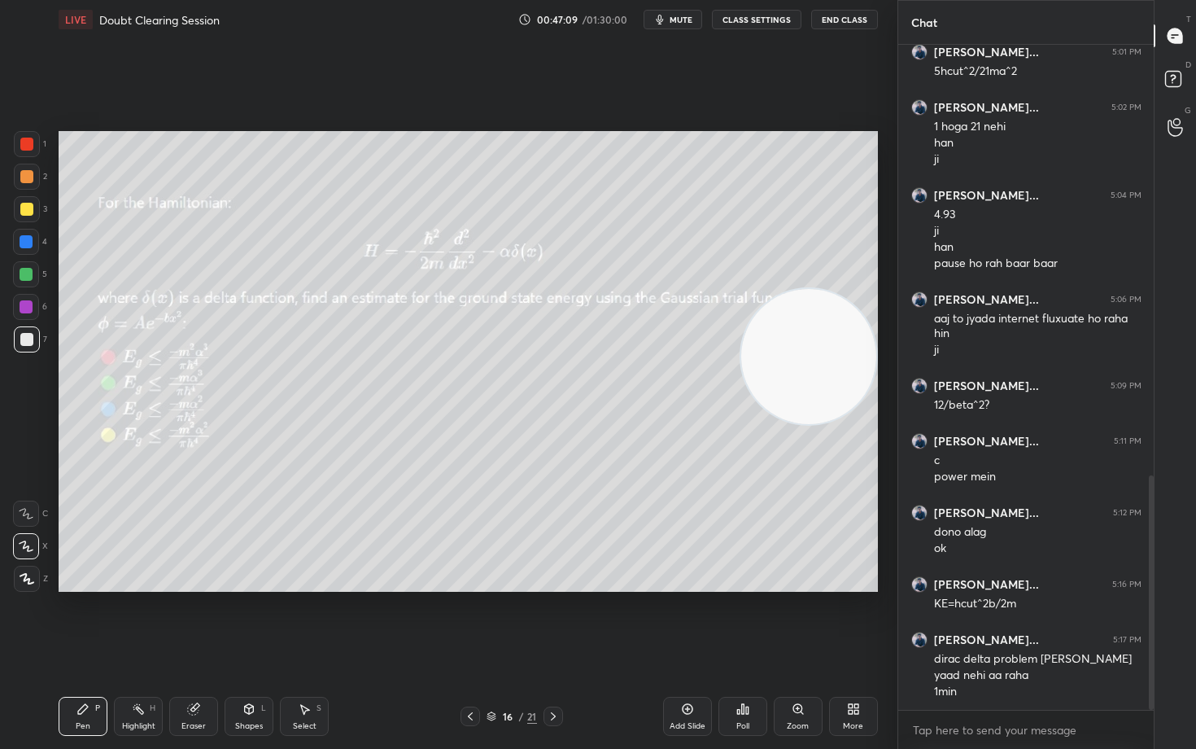
drag, startPoint x: 826, startPoint y: 530, endPoint x: 791, endPoint y: 343, distance: 190.4
click at [839, 304] on video at bounding box center [808, 356] width 135 height 135
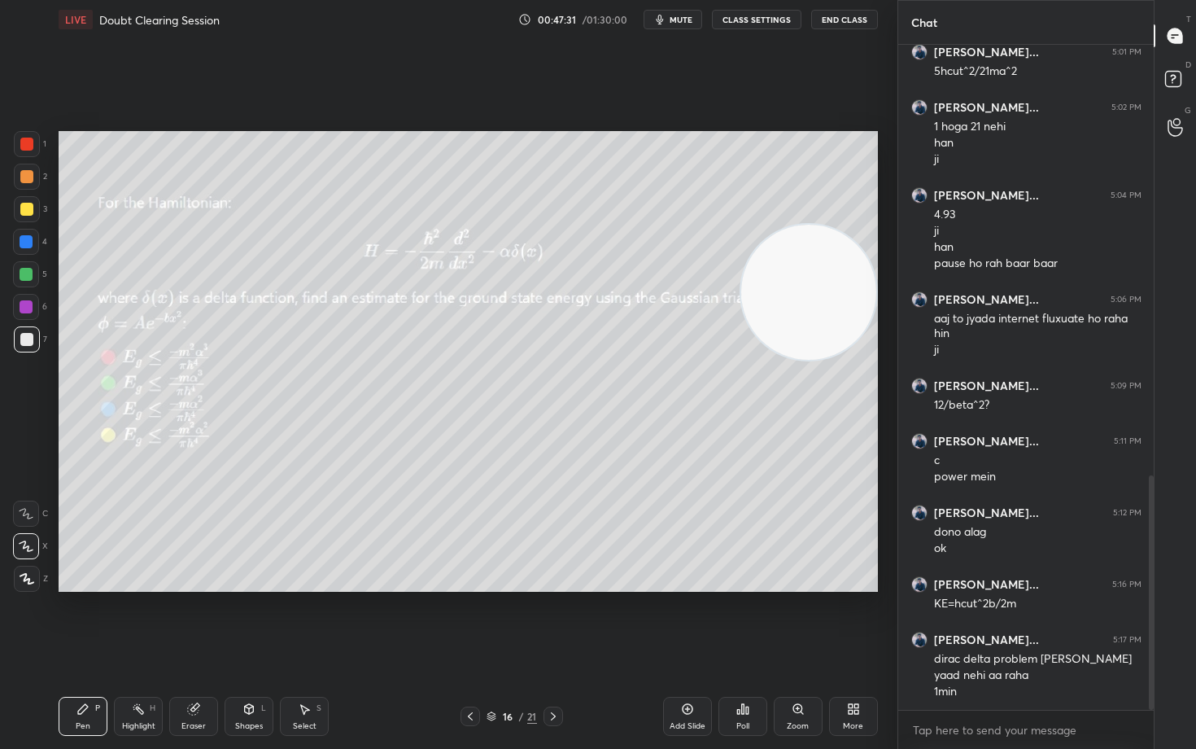
drag, startPoint x: 195, startPoint y: 718, endPoint x: 272, endPoint y: 671, distance: 89.9
click at [196, 620] on div "Eraser" at bounding box center [193, 715] width 49 height 39
click at [75, 620] on div "Pen P" at bounding box center [83, 715] width 49 height 39
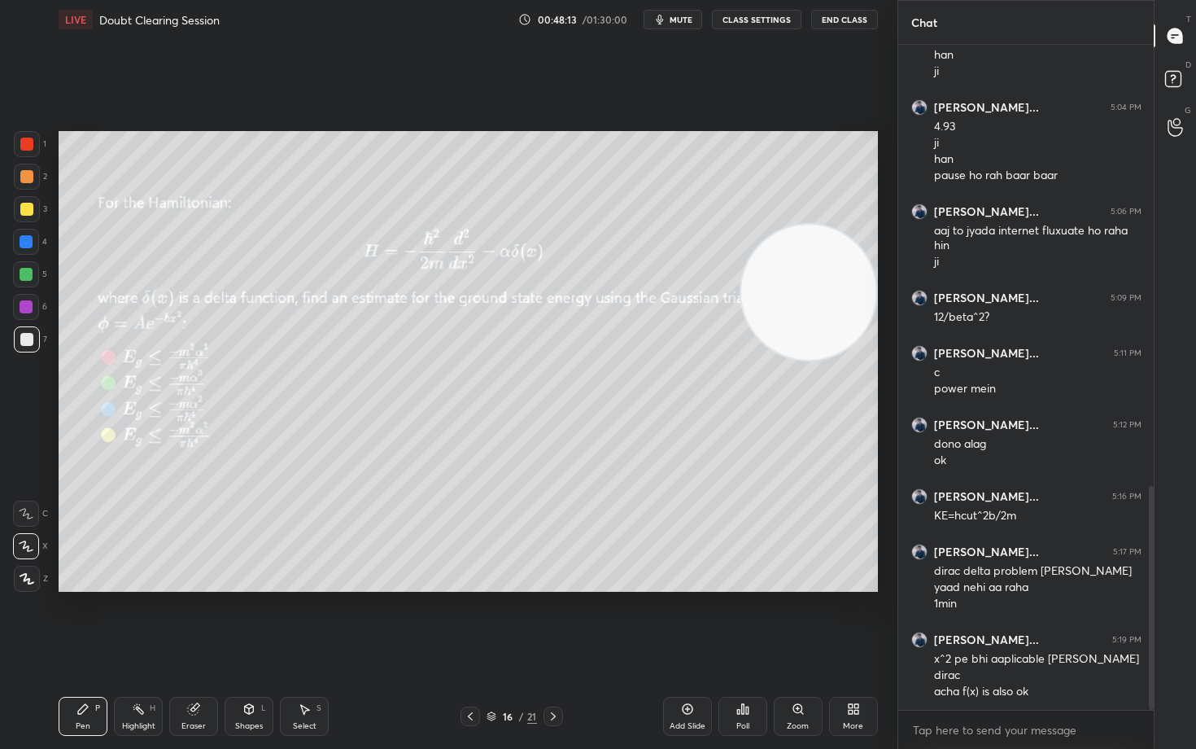
scroll to position [1326, 0]
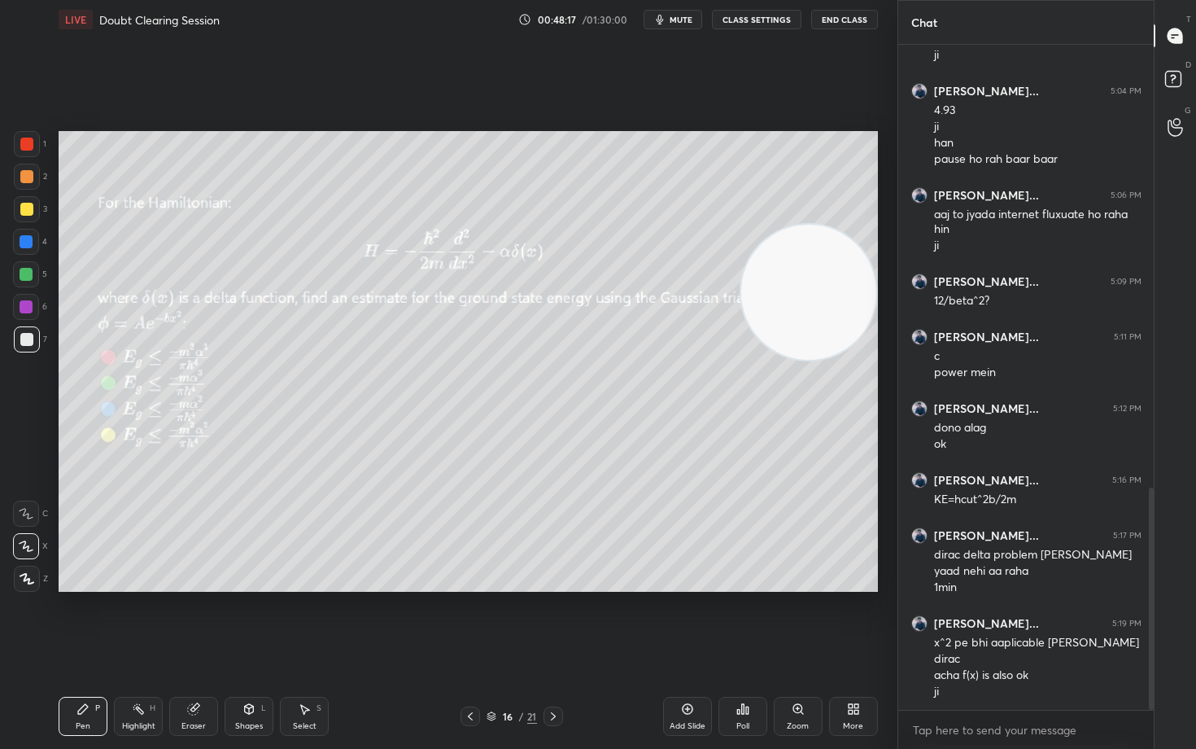
click at [685, 620] on icon at bounding box center [687, 708] width 13 height 13
drag, startPoint x: 184, startPoint y: 720, endPoint x: 250, endPoint y: 631, distance: 110.5
click at [181, 620] on div "Eraser" at bounding box center [193, 715] width 49 height 39
click at [68, 620] on div "Pen P" at bounding box center [83, 715] width 49 height 39
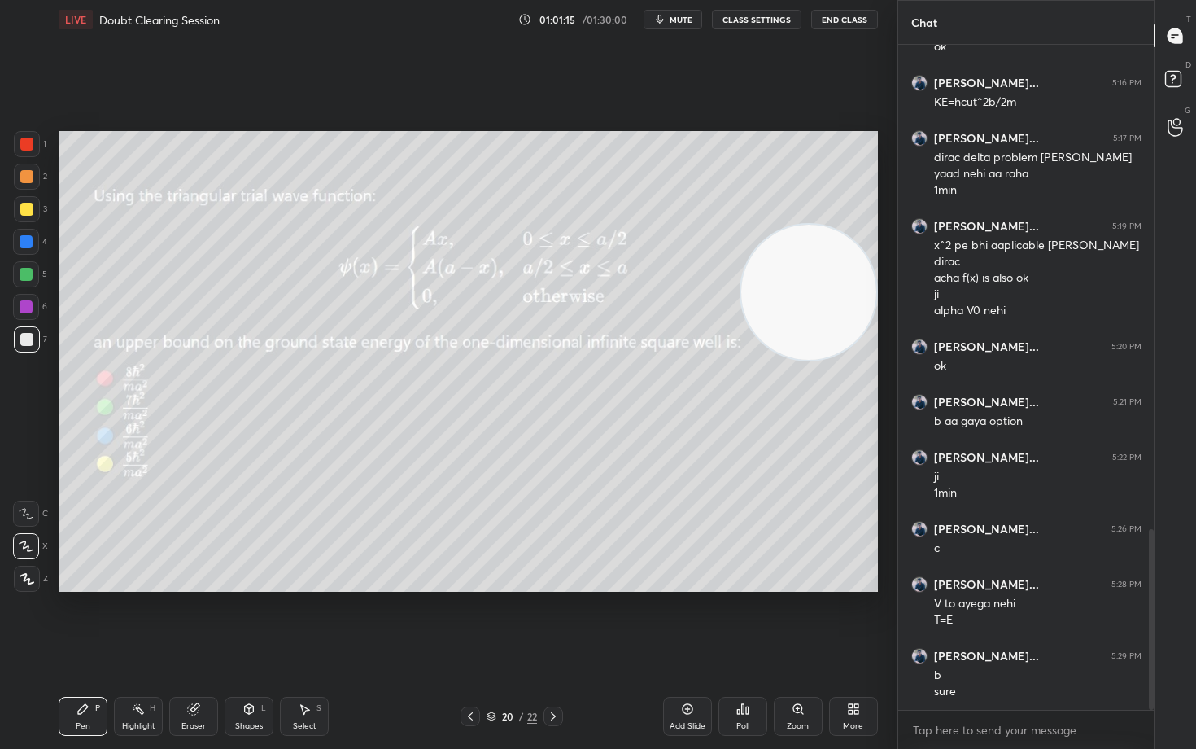
scroll to position [1779, 0]
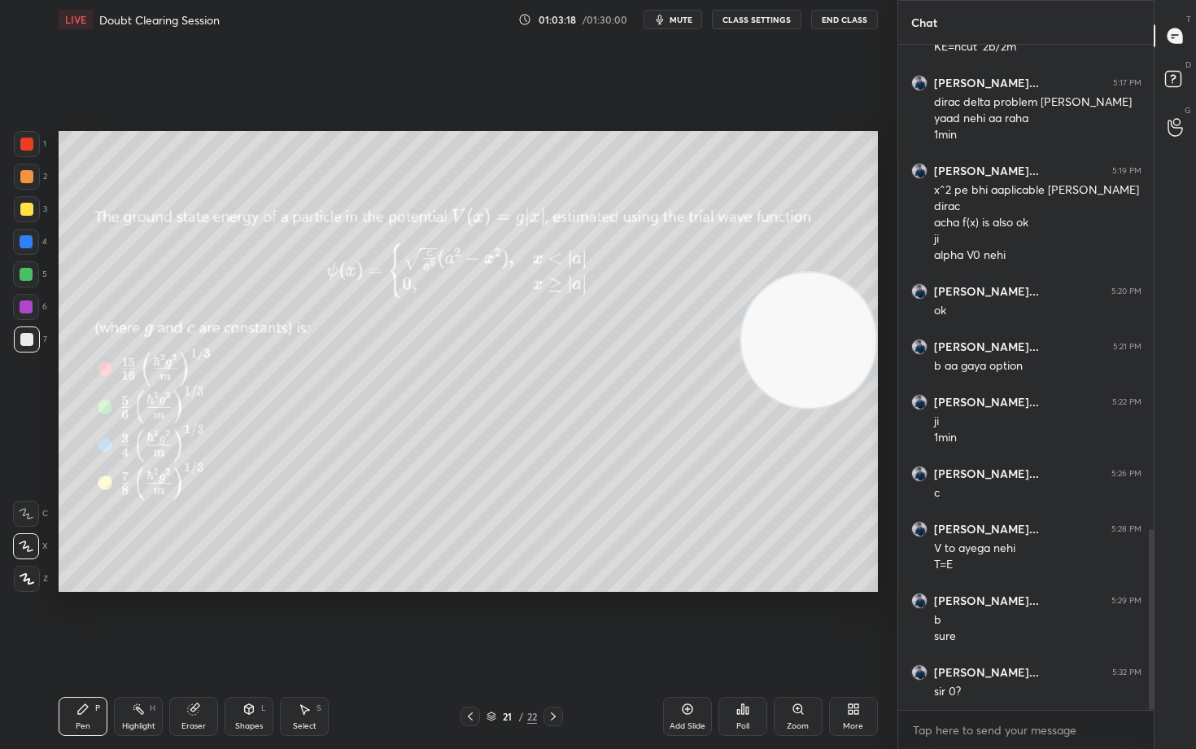
drag, startPoint x: 811, startPoint y: 276, endPoint x: 748, endPoint y: 408, distance: 146.3
click at [862, 408] on video at bounding box center [808, 340] width 135 height 135
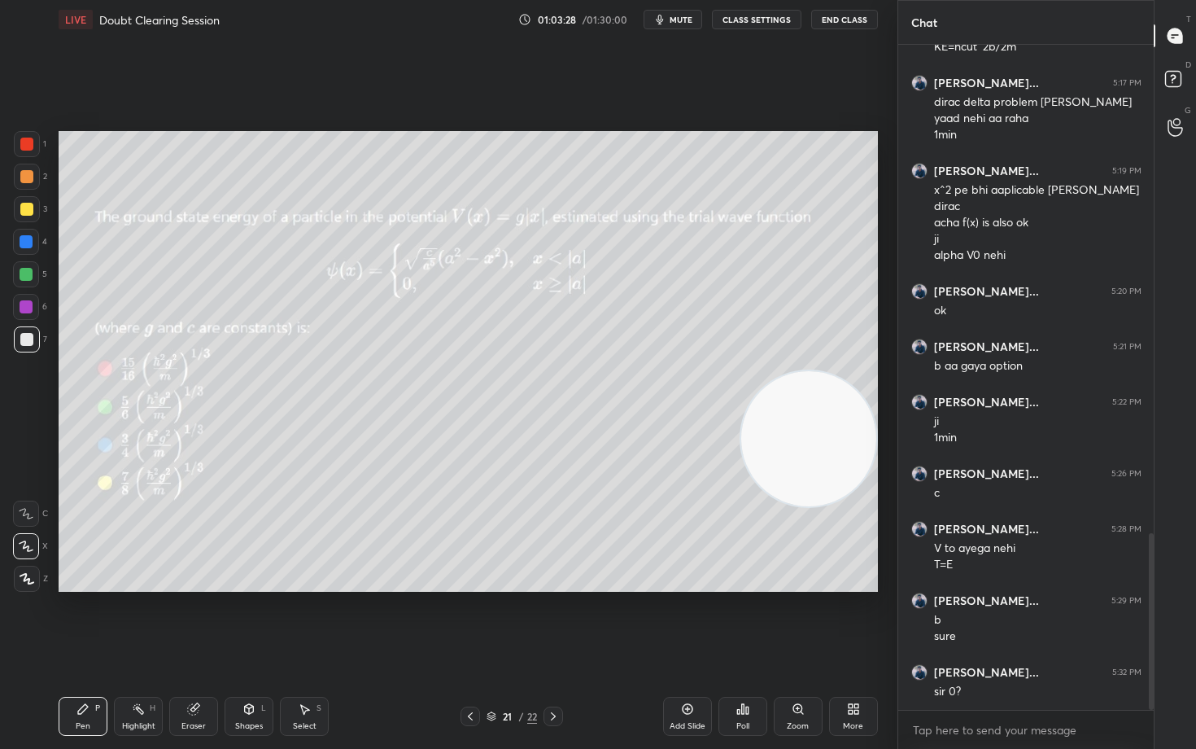
scroll to position [1834, 0]
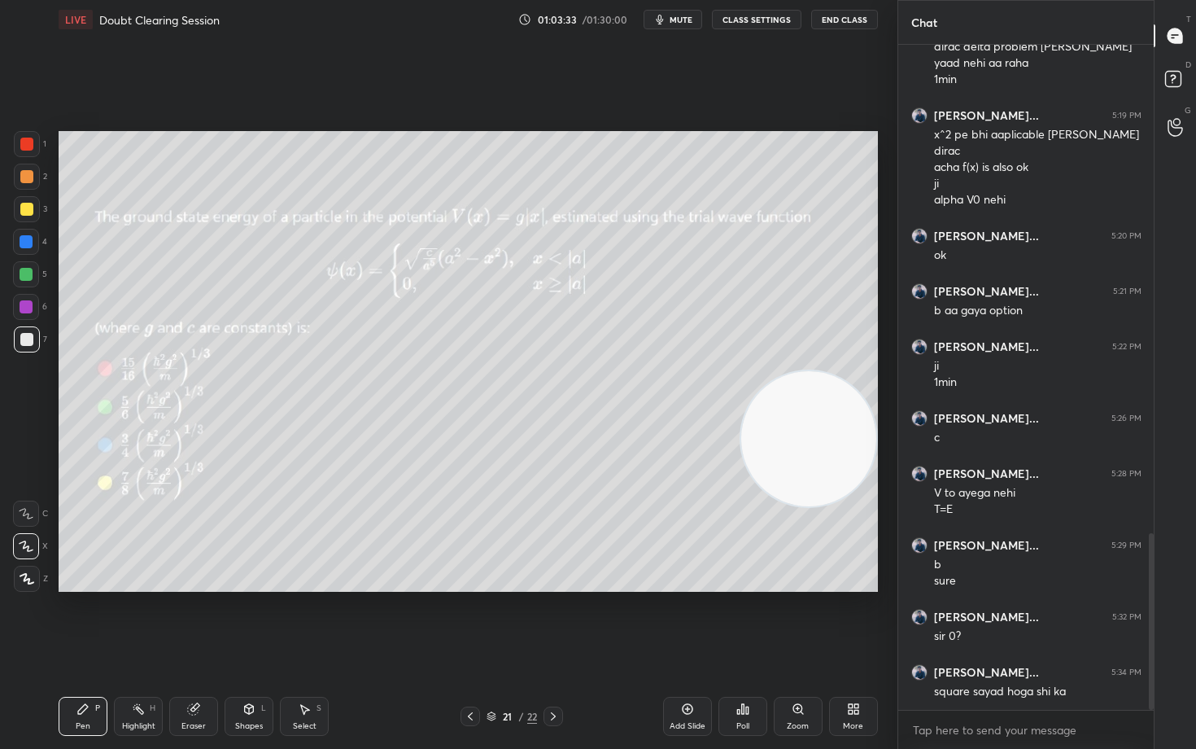
click at [679, 28] on button "mute" at bounding box center [673, 20] width 59 height 20
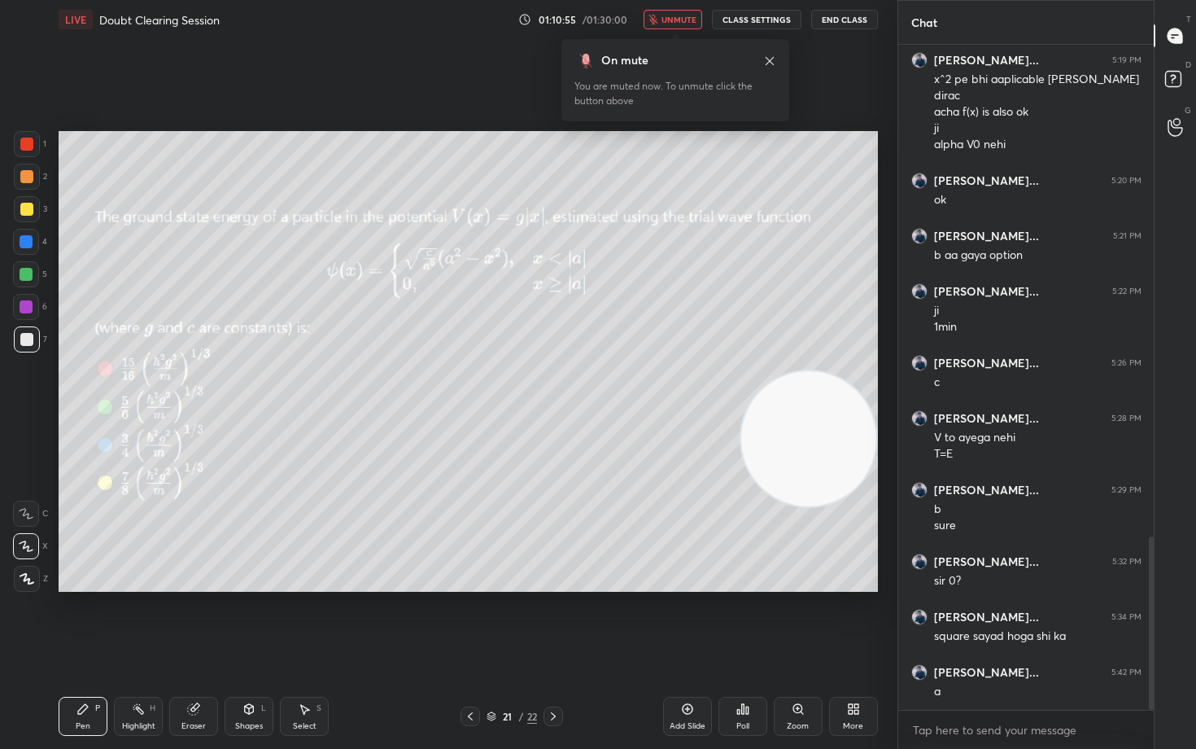
drag, startPoint x: 673, startPoint y: 20, endPoint x: 667, endPoint y: 29, distance: 11.3
click at [671, 21] on span "unmute" at bounding box center [678, 19] width 35 height 11
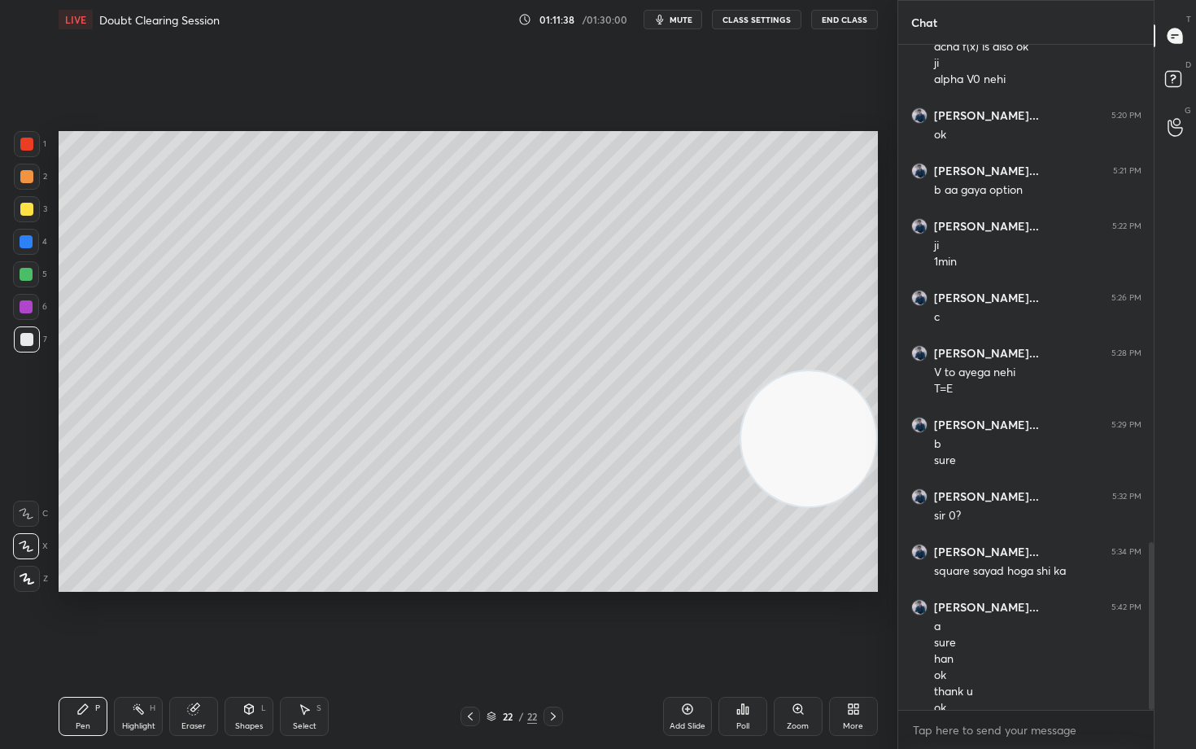
scroll to position [1971, 0]
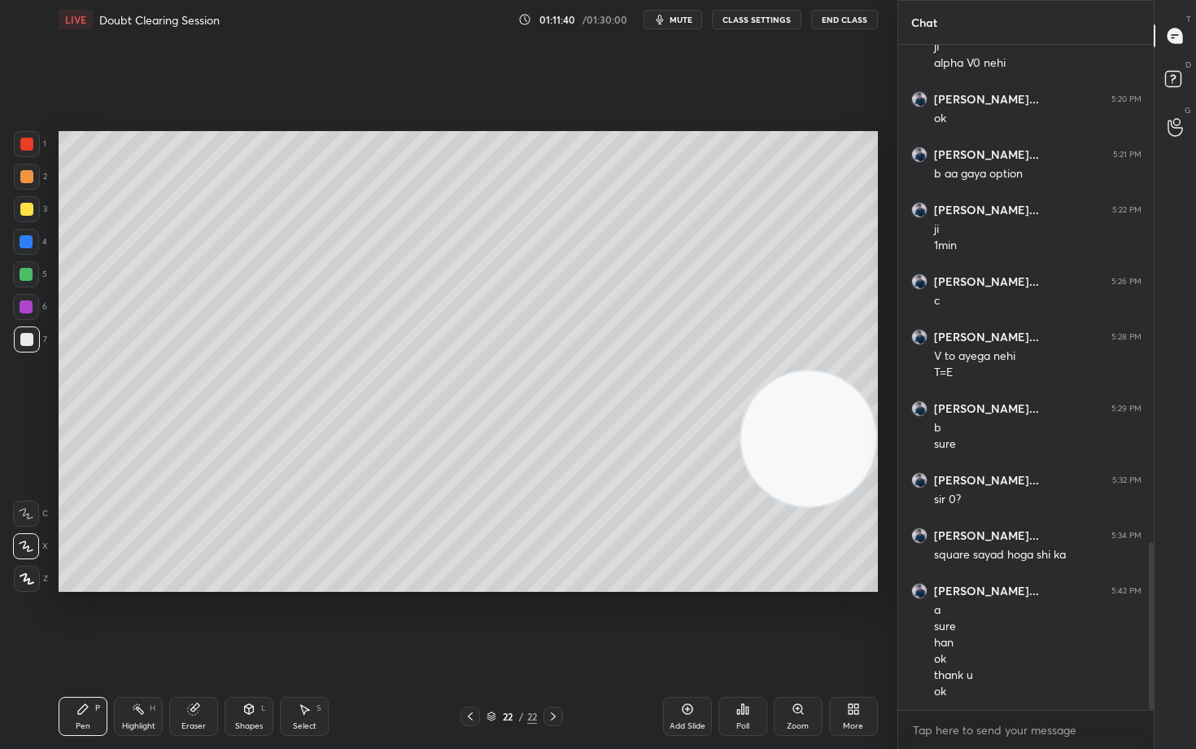
click at [849, 16] on button "End Class" at bounding box center [844, 20] width 67 height 20
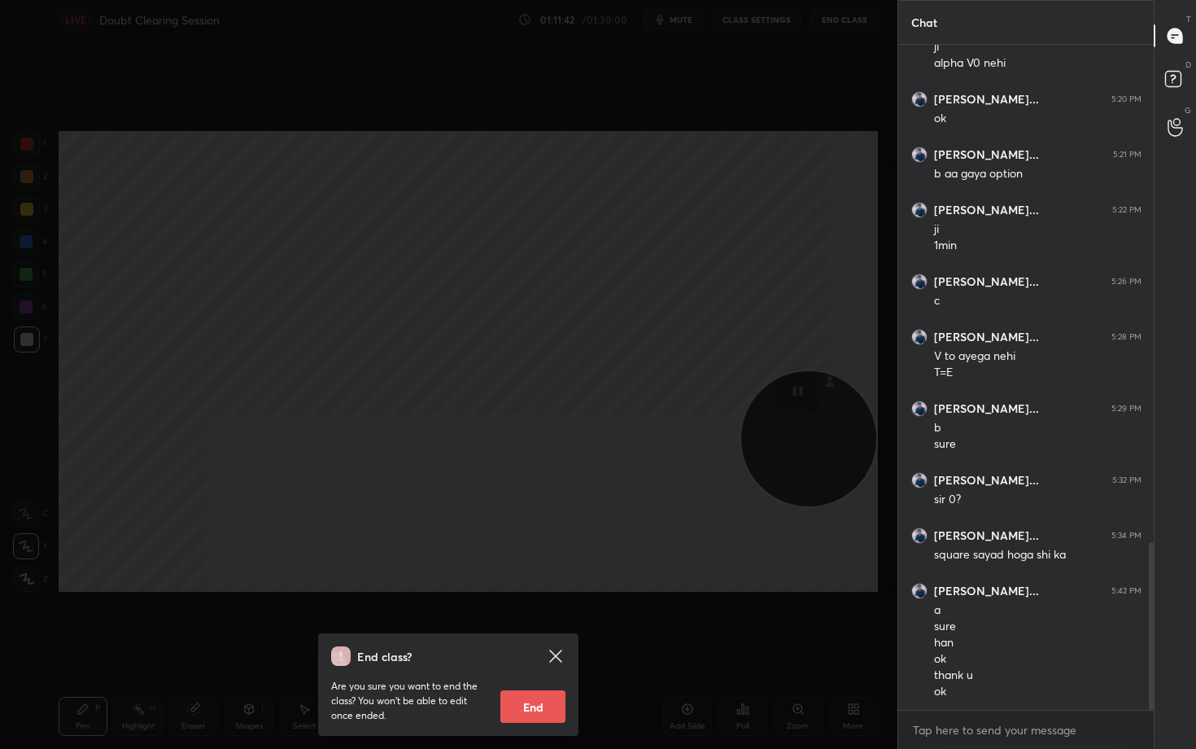
click at [545, 620] on button "End" at bounding box center [532, 706] width 65 height 33
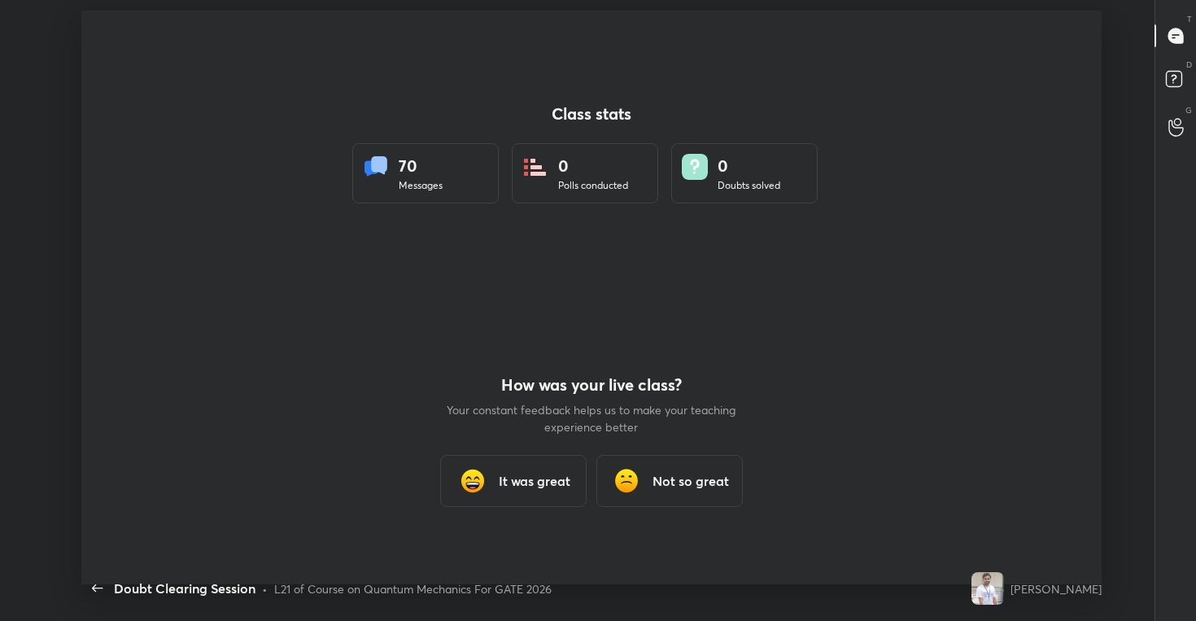
scroll to position [80845, 80184]
type textarea "x"
